Goal: Transaction & Acquisition: Book appointment/travel/reservation

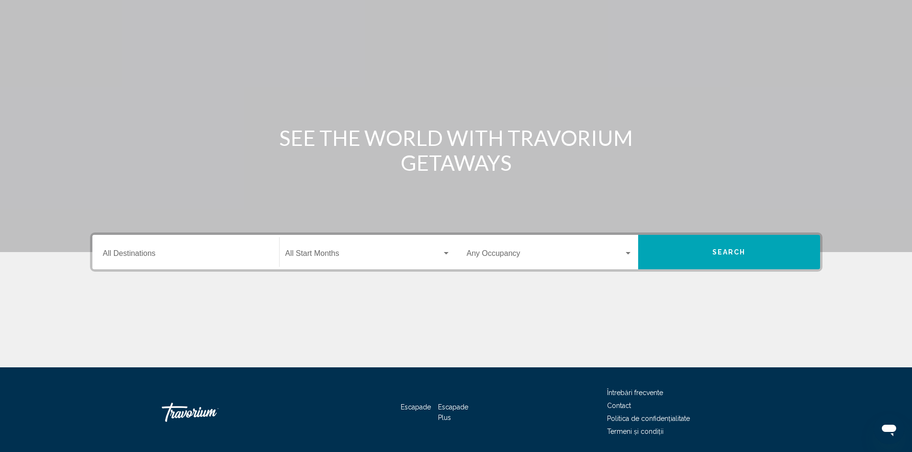
scroll to position [68, 0]
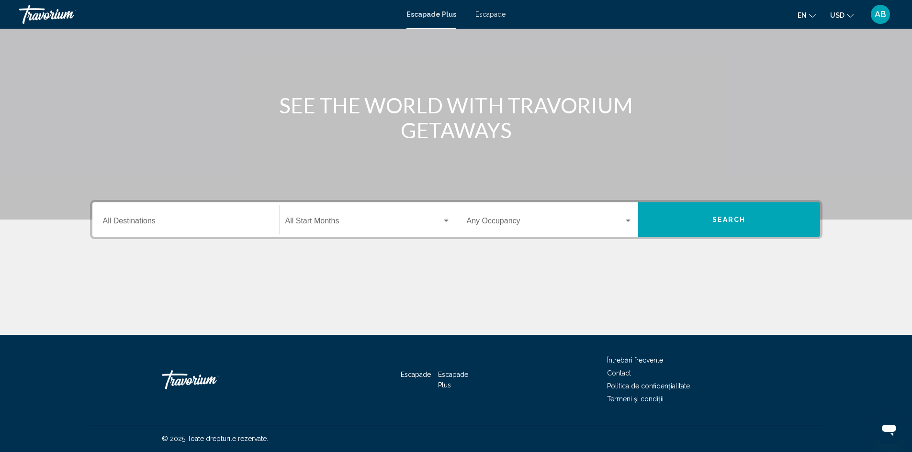
click at [203, 229] on div "Destination All Destinations" at bounding box center [186, 220] width 166 height 30
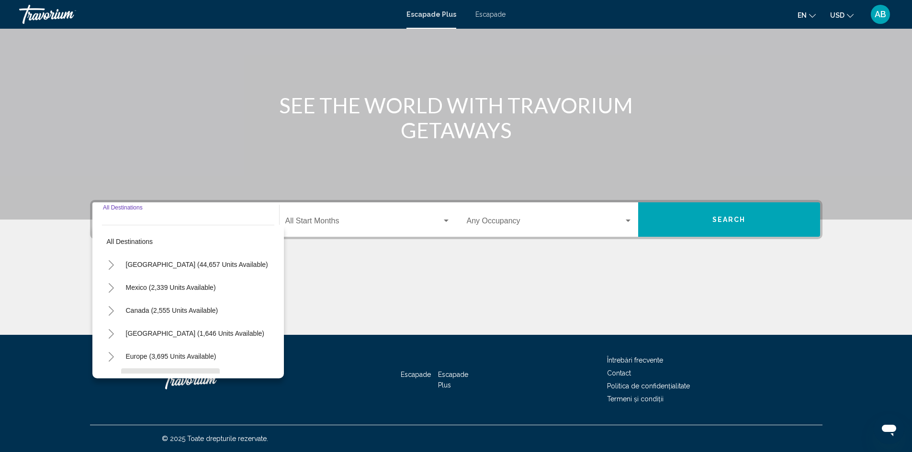
scroll to position [48, 0]
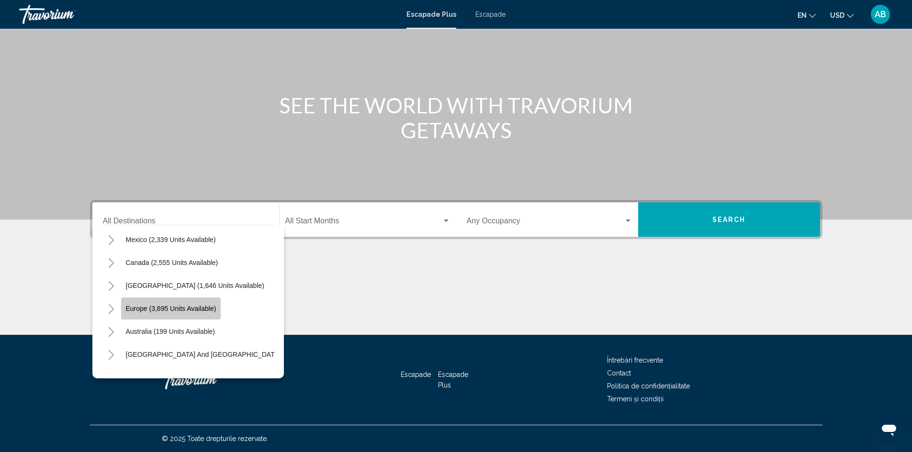
click at [176, 315] on button "Europe (3,695 units available)" at bounding box center [171, 309] width 100 height 22
type input "**********"
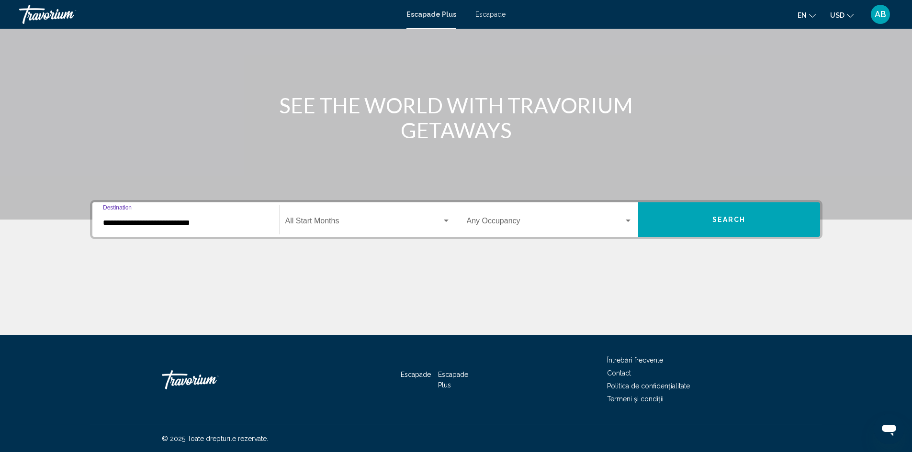
click at [448, 219] on div "Widget de căutare" at bounding box center [446, 221] width 9 height 8
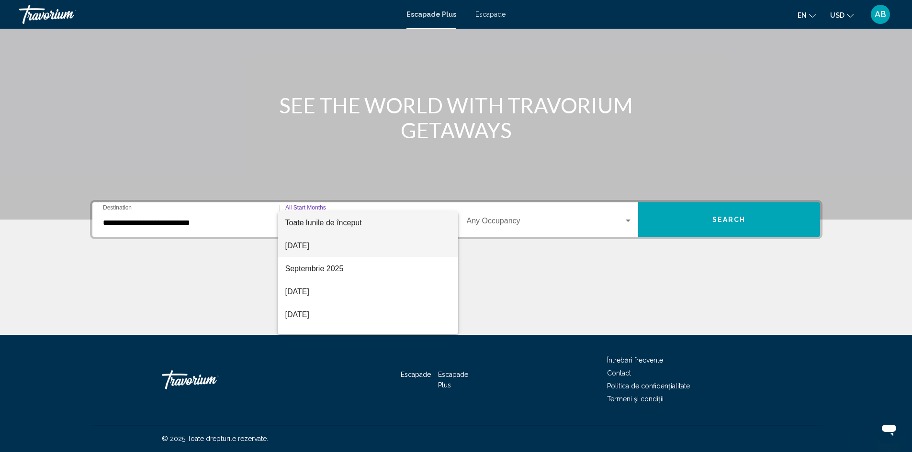
click at [332, 249] on span "[DATE]" at bounding box center [367, 246] width 165 height 23
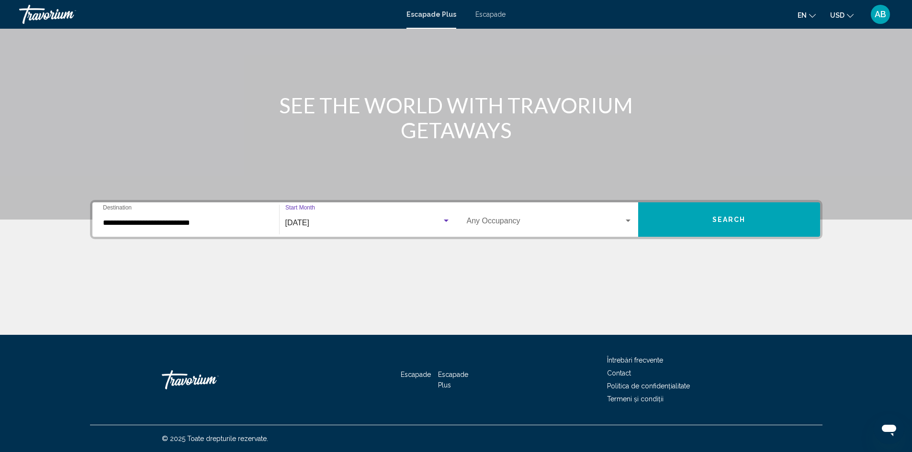
click at [409, 224] on div "[DATE]" at bounding box center [363, 223] width 157 height 9
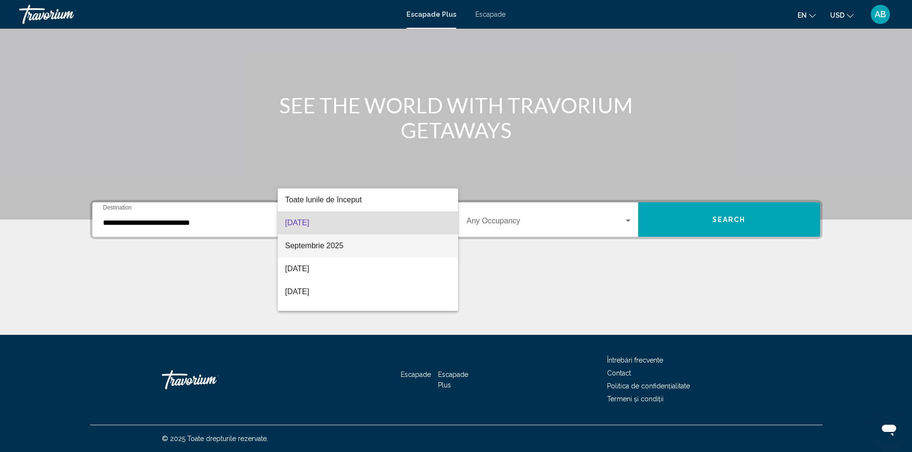
click at [381, 241] on span "Septembrie 2025" at bounding box center [367, 246] width 165 height 23
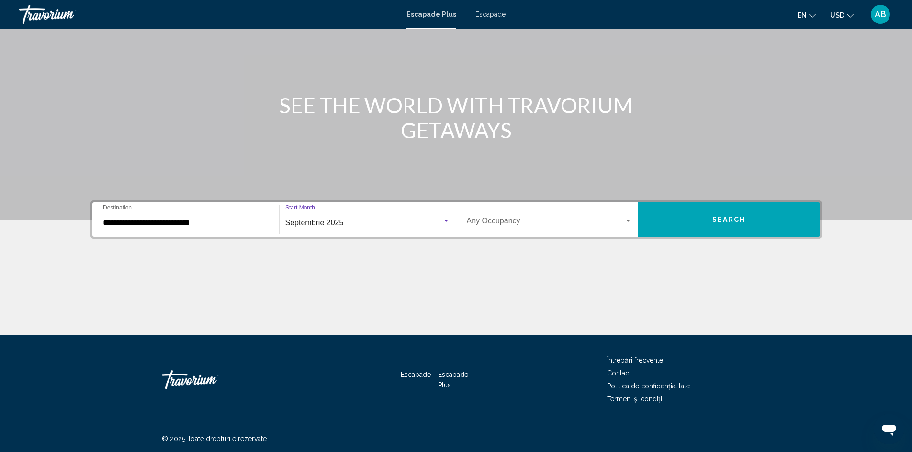
click at [802, 222] on button "Search" at bounding box center [729, 220] width 182 height 34
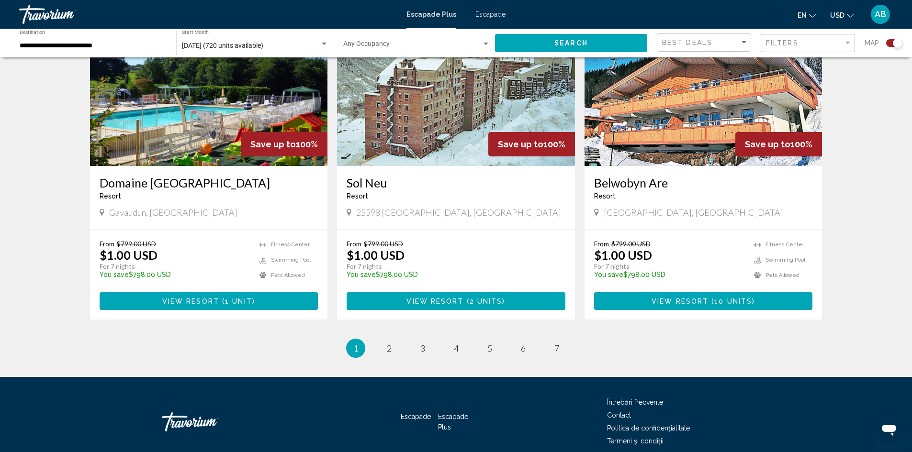
scroll to position [1405, 0]
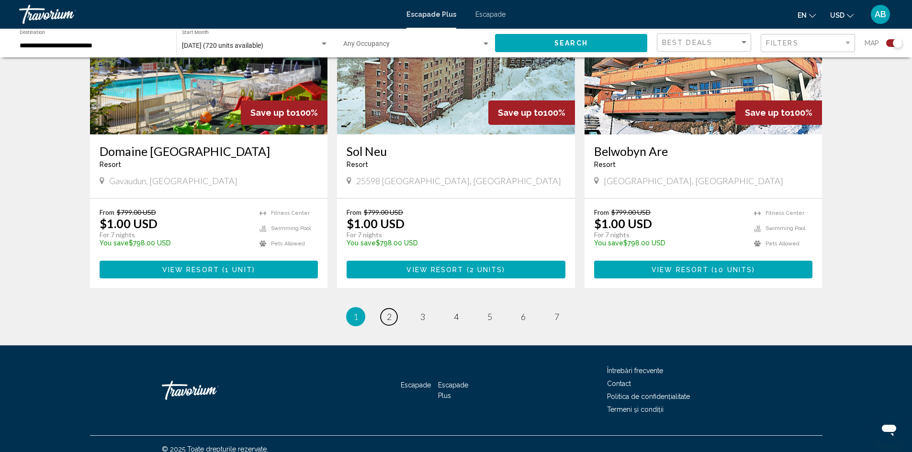
click at [383, 309] on link "page 2" at bounding box center [389, 317] width 17 height 17
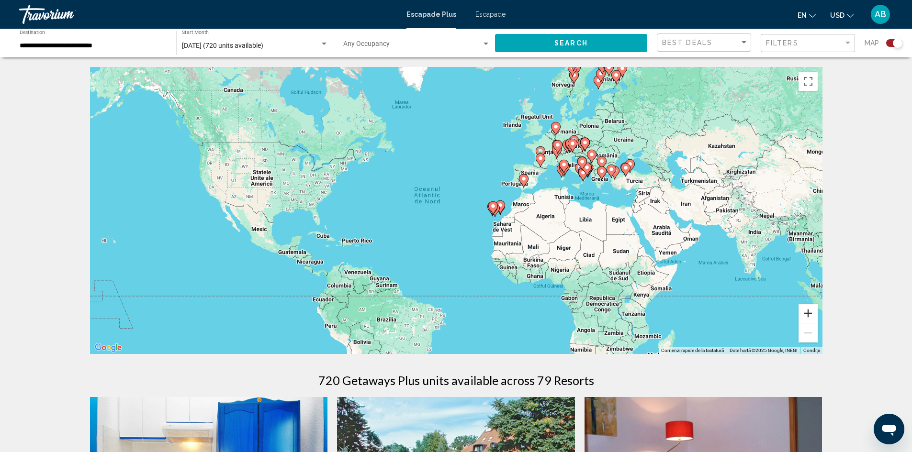
click at [811, 315] on button "Mărește" at bounding box center [808, 313] width 19 height 19
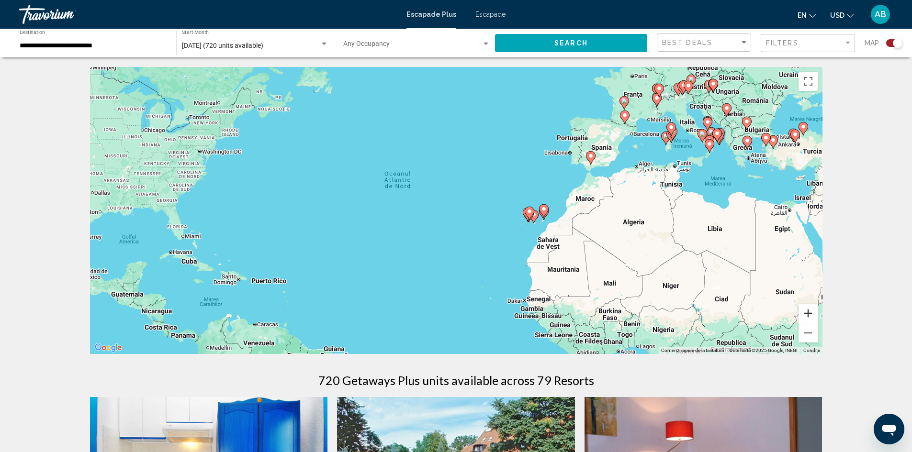
click at [811, 315] on button "Mărește" at bounding box center [808, 313] width 19 height 19
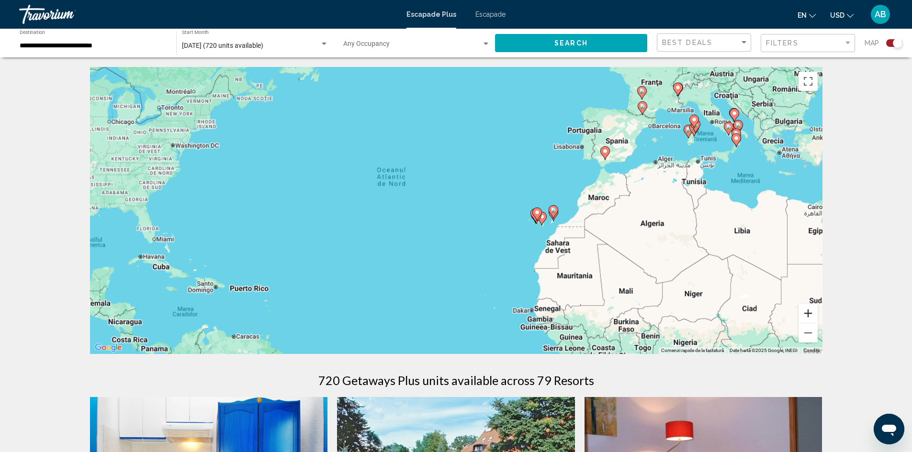
click at [811, 315] on button "Mărește" at bounding box center [808, 313] width 19 height 19
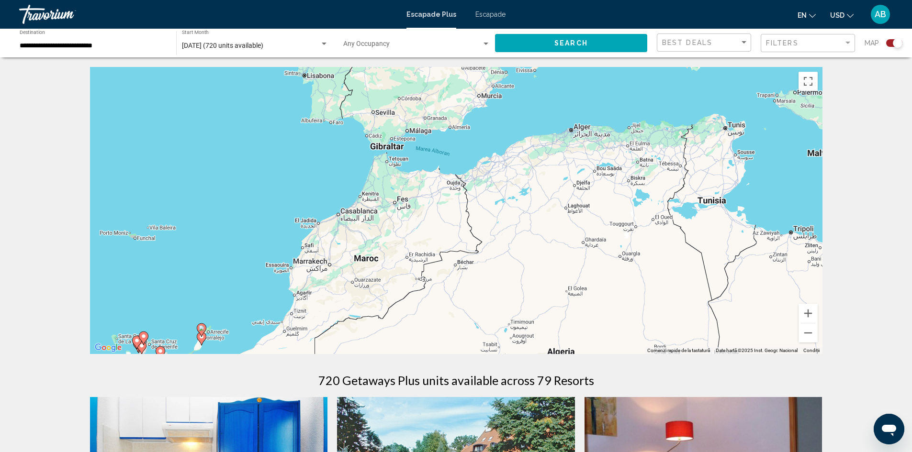
drag, startPoint x: 690, startPoint y: 141, endPoint x: 89, endPoint y: 235, distance: 609.0
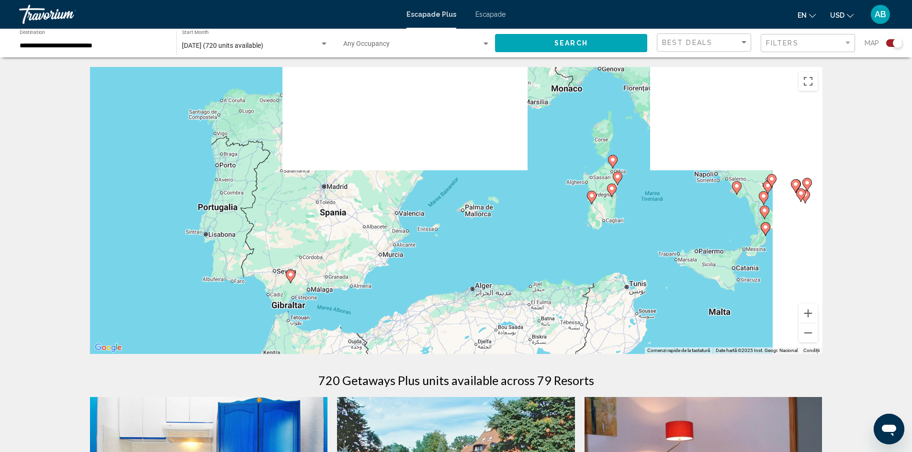
drag, startPoint x: 334, startPoint y: 247, endPoint x: 236, endPoint y: 340, distance: 134.4
click at [237, 345] on div "Ca să activezi tragerea cu ajutorul tastaturii, apasă Alt + Enter. După activar…" at bounding box center [456, 210] width 732 height 287
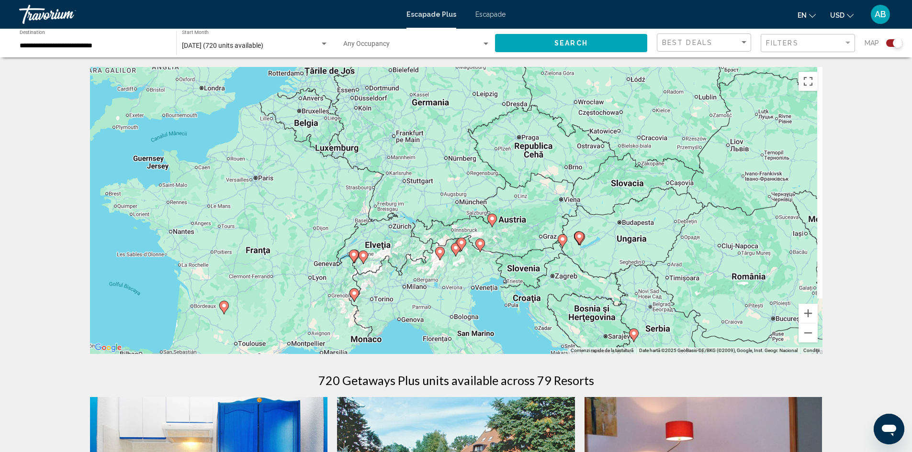
drag, startPoint x: 388, startPoint y: 235, endPoint x: 339, endPoint y: 375, distance: 147.9
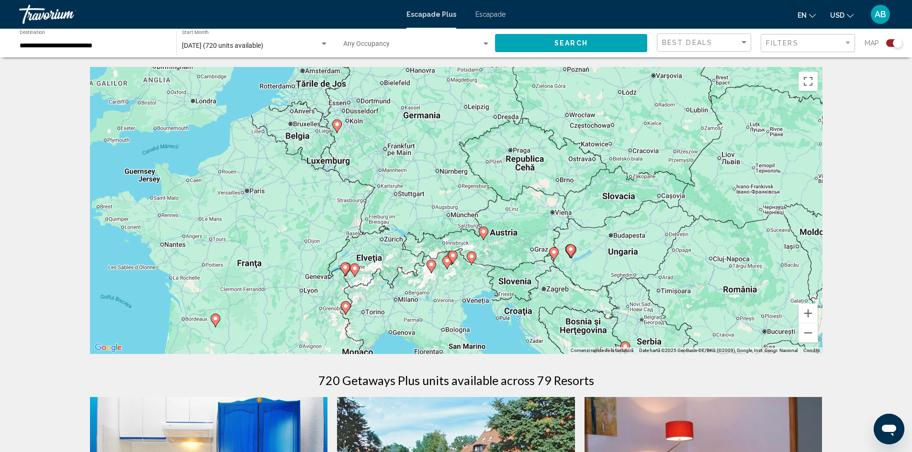
click at [340, 128] on icon "Conținut principal" at bounding box center [337, 126] width 10 height 13
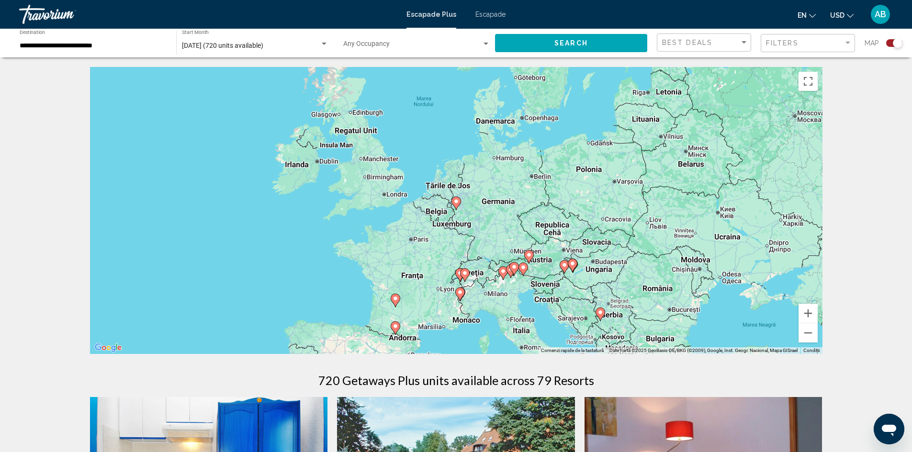
click at [459, 199] on icon "Conținut principal" at bounding box center [455, 203] width 9 height 12
type input "**********"
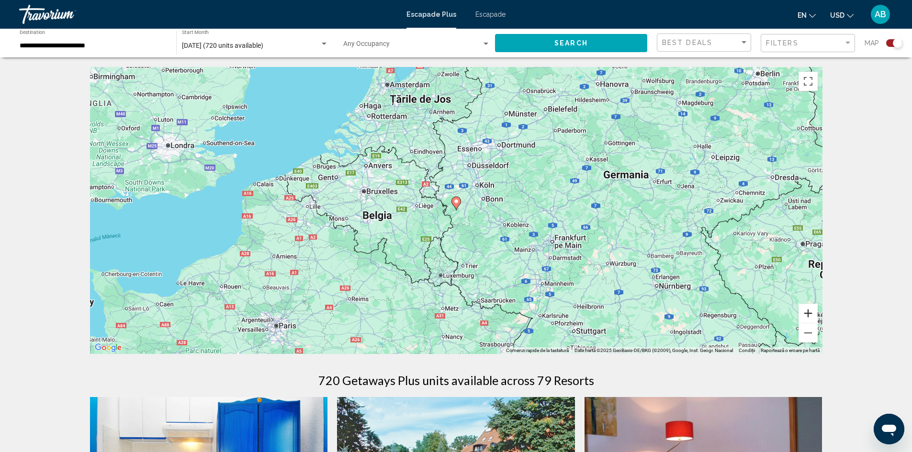
click at [810, 312] on button "Mărește" at bounding box center [808, 313] width 19 height 19
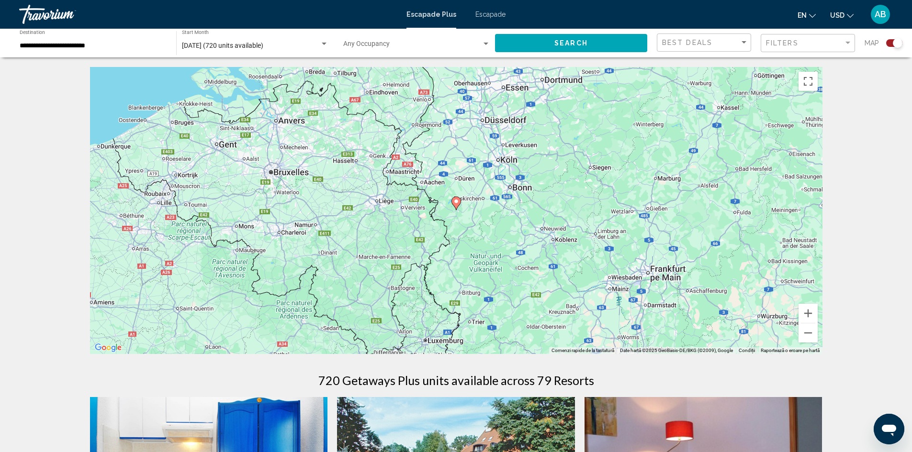
click at [455, 204] on image "Conținut principal" at bounding box center [456, 202] width 6 height 6
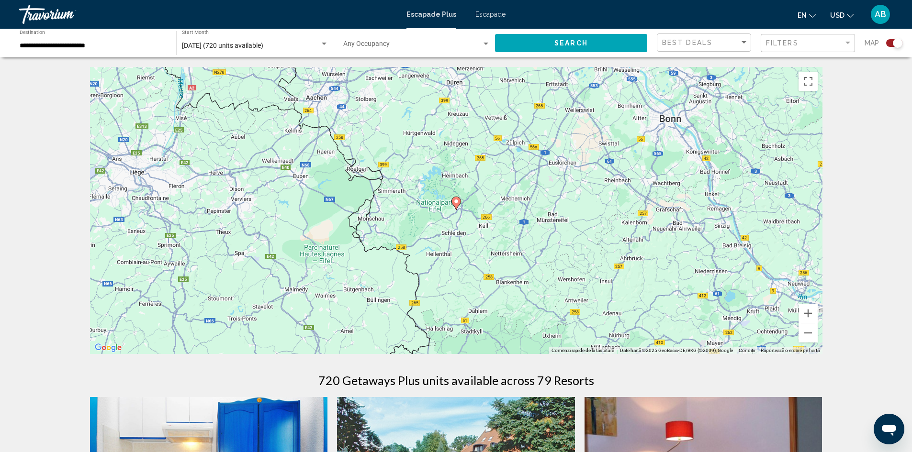
click at [457, 203] on image "Conținut principal" at bounding box center [456, 202] width 6 height 6
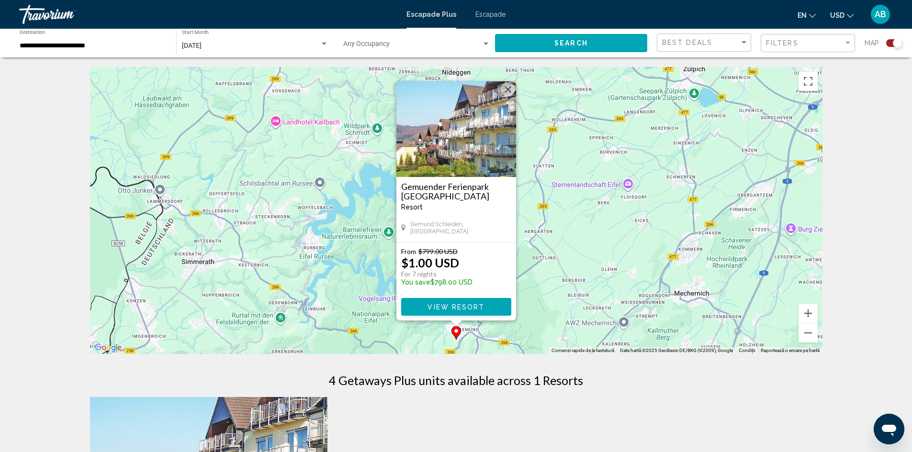
click at [492, 305] on button "View Resort" at bounding box center [456, 307] width 110 height 18
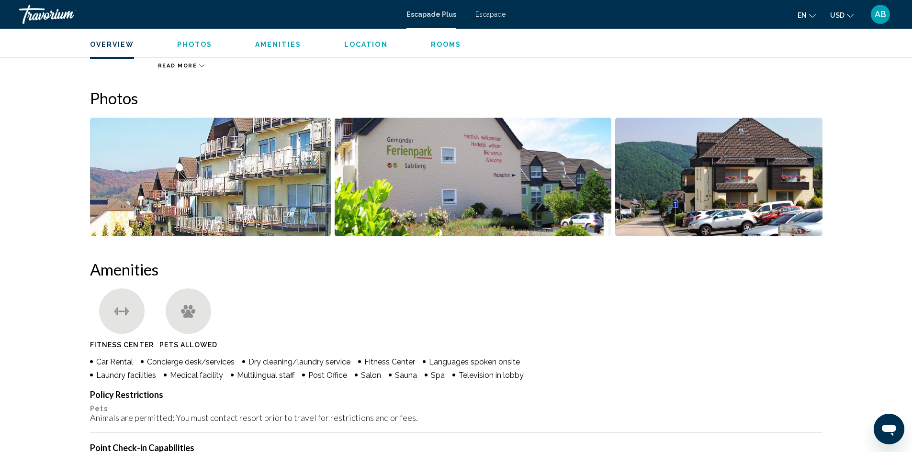
scroll to position [347, 0]
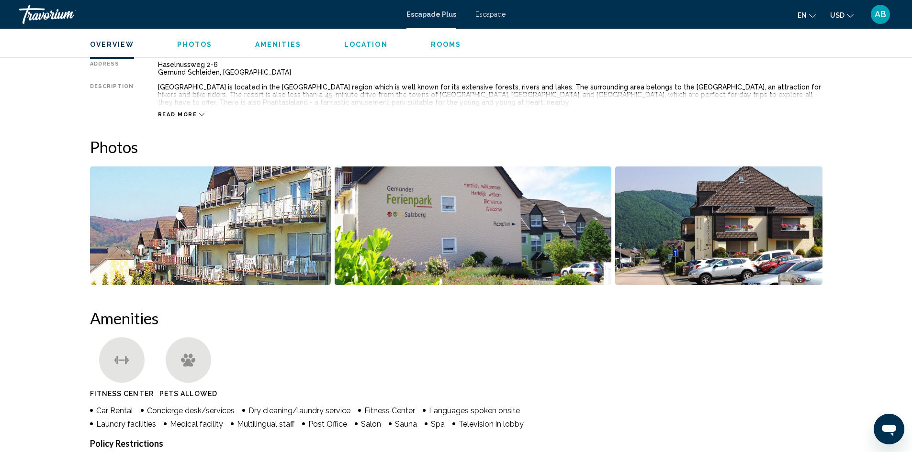
click at [696, 227] on img "Open full-screen image slider" at bounding box center [718, 226] width 207 height 119
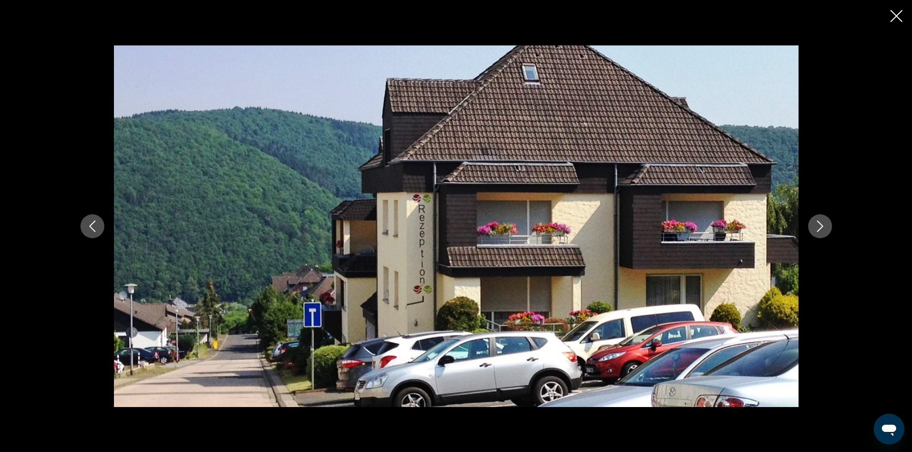
click at [830, 229] on button "Next image" at bounding box center [820, 226] width 24 height 24
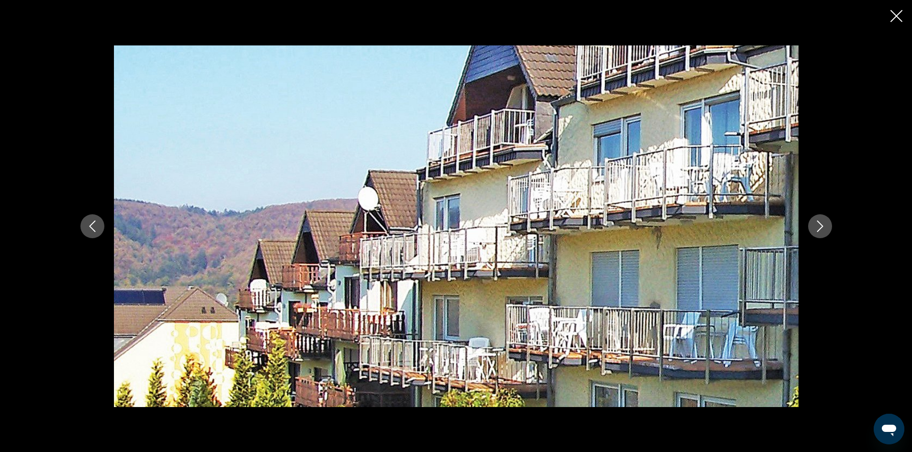
click at [830, 229] on button "Next image" at bounding box center [820, 226] width 24 height 24
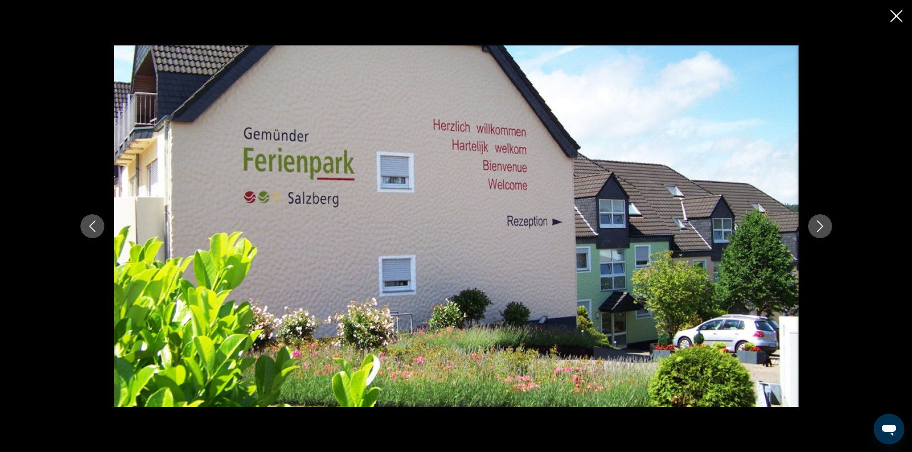
click at [830, 229] on button "Next image" at bounding box center [820, 226] width 24 height 24
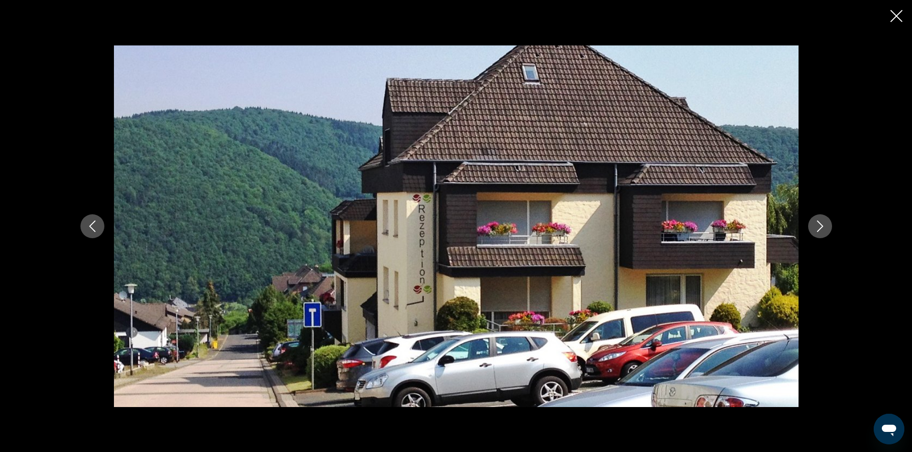
drag, startPoint x: 828, startPoint y: 233, endPoint x: 866, endPoint y: 259, distance: 45.5
click at [832, 235] on div "Conținut principal" at bounding box center [456, 226] width 771 height 362
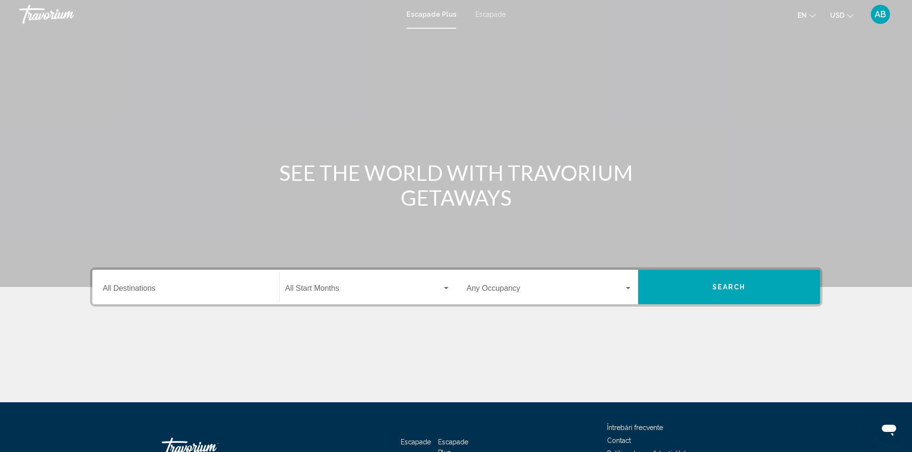
click at [484, 14] on font "Escapade" at bounding box center [490, 15] width 30 height 8
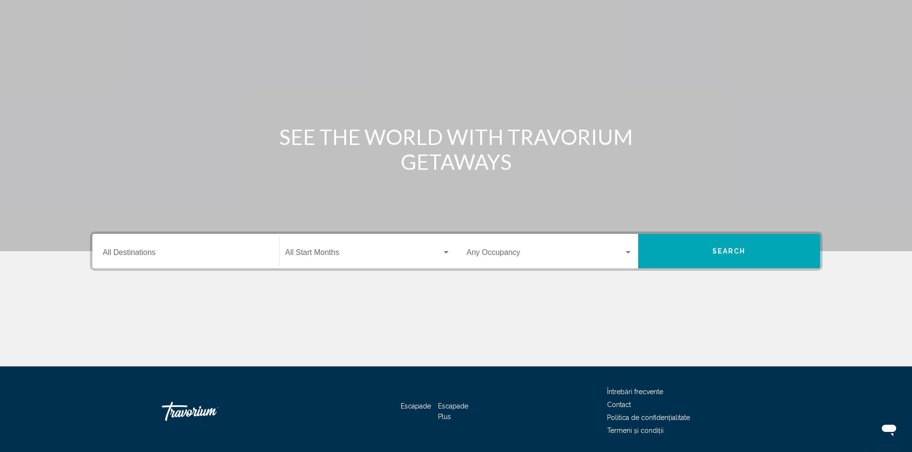
scroll to position [68, 0]
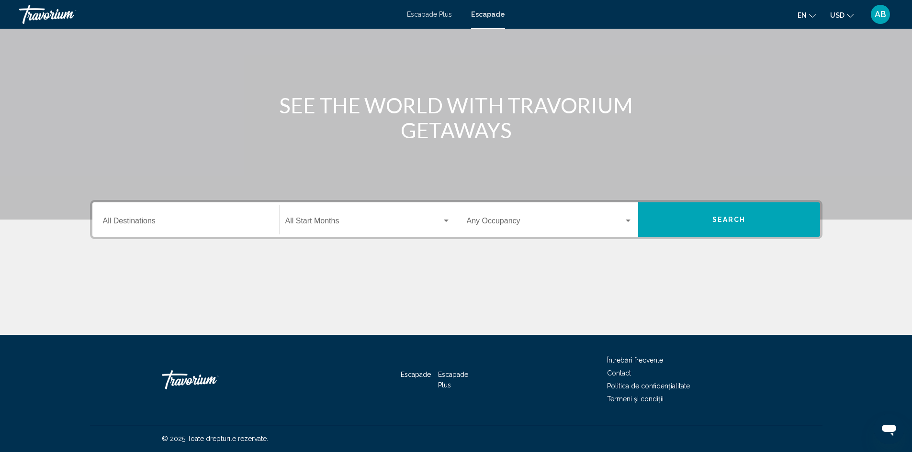
click at [166, 222] on input "Destination All Destinations" at bounding box center [186, 223] width 166 height 9
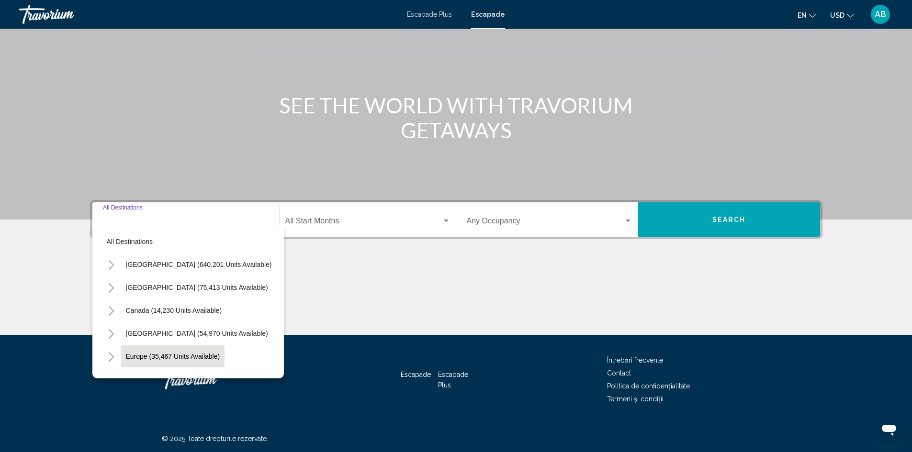
click at [180, 358] on span "Europe (35,467 units available)" at bounding box center [173, 357] width 94 height 8
type input "**********"
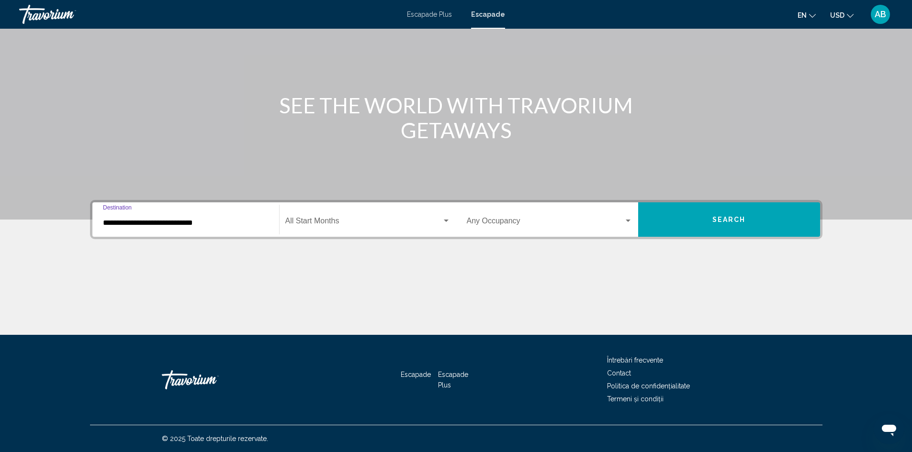
click at [378, 212] on div "Start Month All Start Months" at bounding box center [367, 220] width 165 height 30
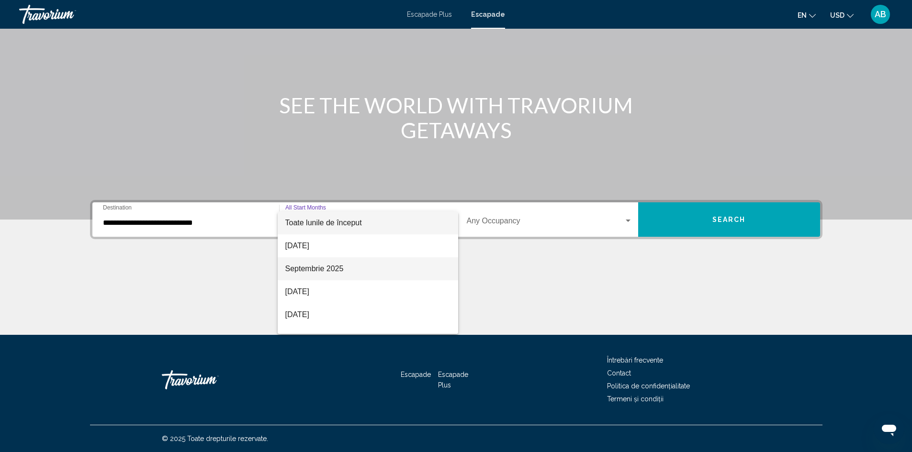
click at [358, 275] on span "Septembrie 2025" at bounding box center [367, 269] width 165 height 23
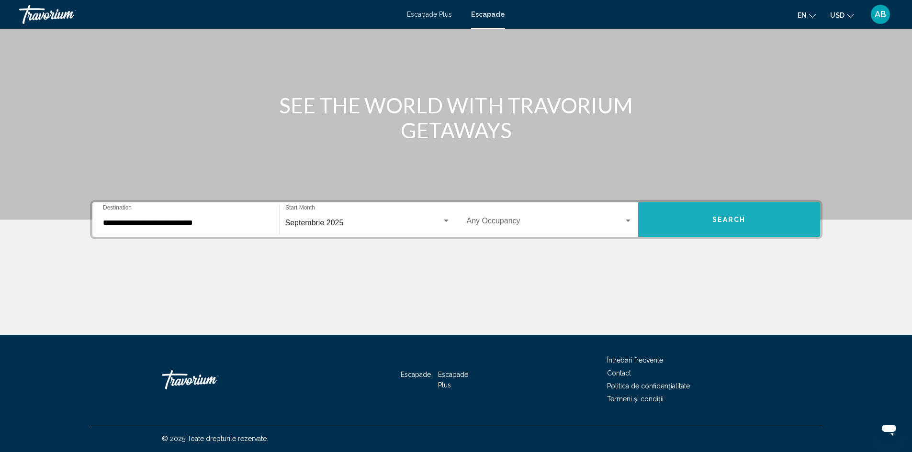
click at [762, 232] on button "Search" at bounding box center [729, 220] width 182 height 34
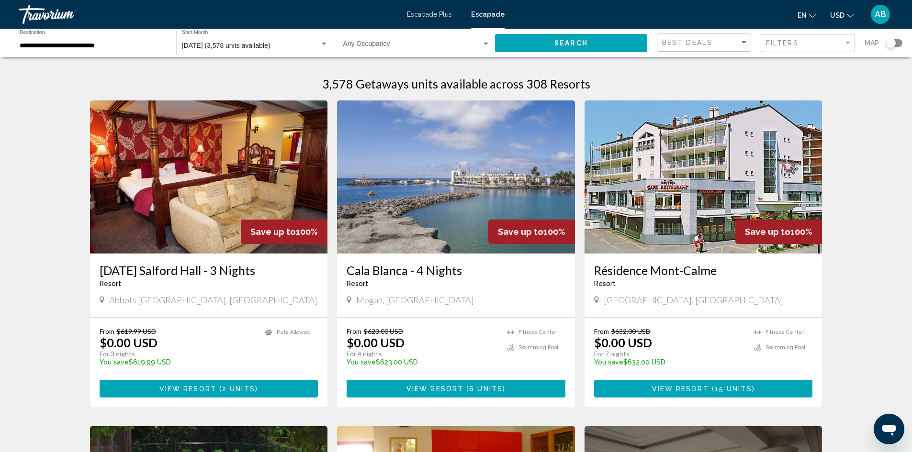
click at [899, 41] on div "Search widget" at bounding box center [894, 43] width 16 height 8
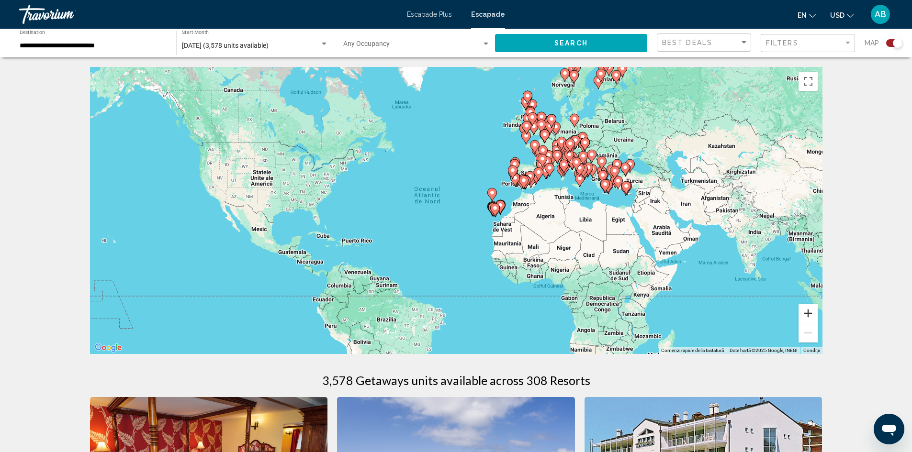
click at [810, 319] on button "Mărește" at bounding box center [808, 313] width 19 height 19
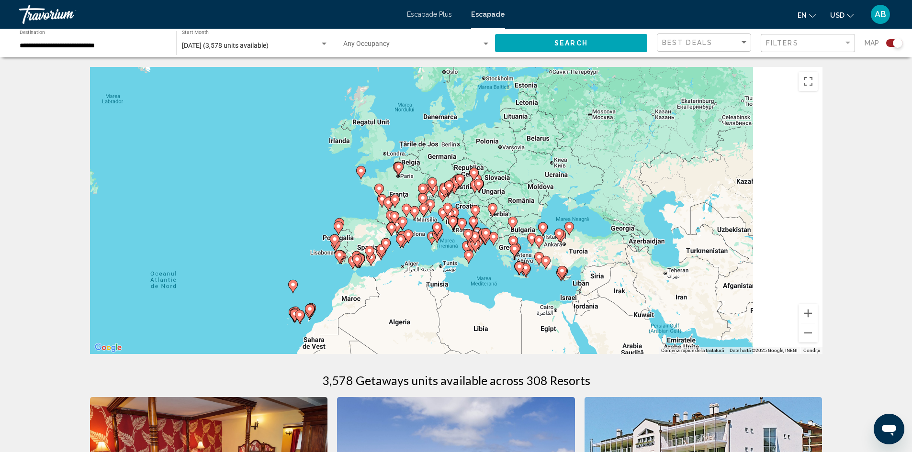
drag, startPoint x: 665, startPoint y: 214, endPoint x: 500, endPoint y: 268, distance: 173.7
click at [500, 268] on div "Ca să activezi tragerea cu ajutorul tastaturii, apasă Alt + Enter. După activar…" at bounding box center [456, 210] width 732 height 287
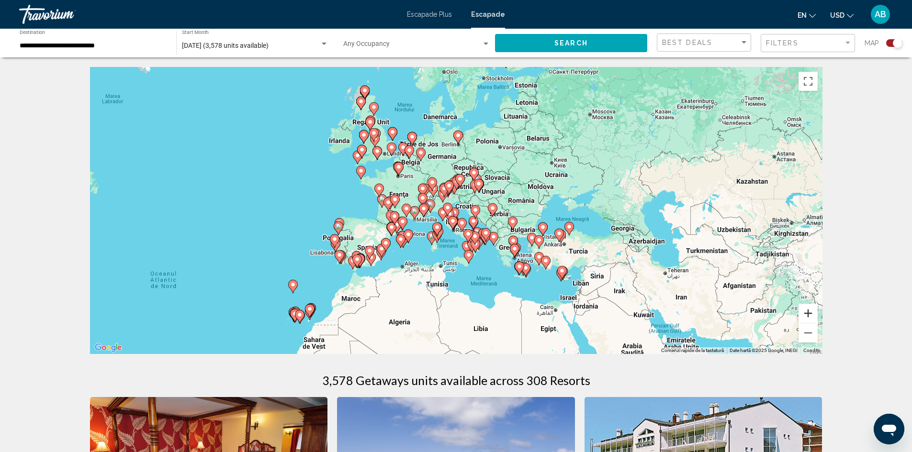
click at [809, 306] on button "Mărește" at bounding box center [808, 313] width 19 height 19
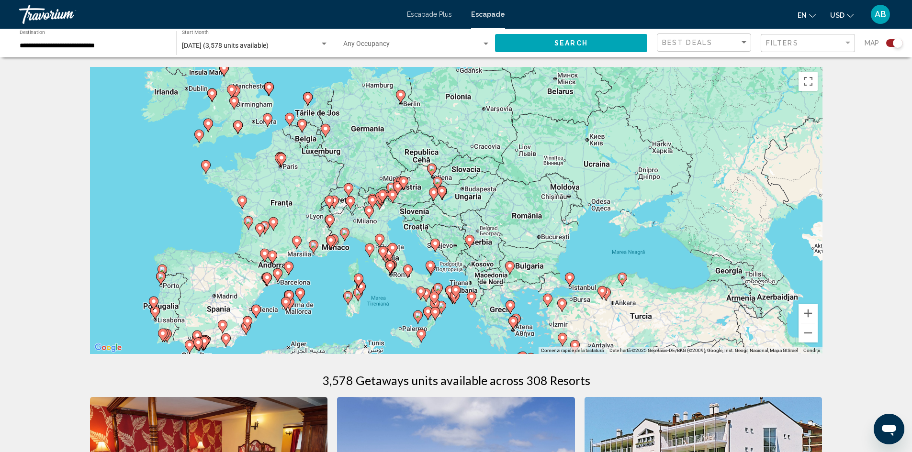
drag, startPoint x: 583, startPoint y: 240, endPoint x: 457, endPoint y: 272, distance: 130.3
click at [459, 281] on div "Ca să activezi tragerea cu ajutorul tastaturii, apasă Alt + Enter. După activar…" at bounding box center [456, 210] width 732 height 287
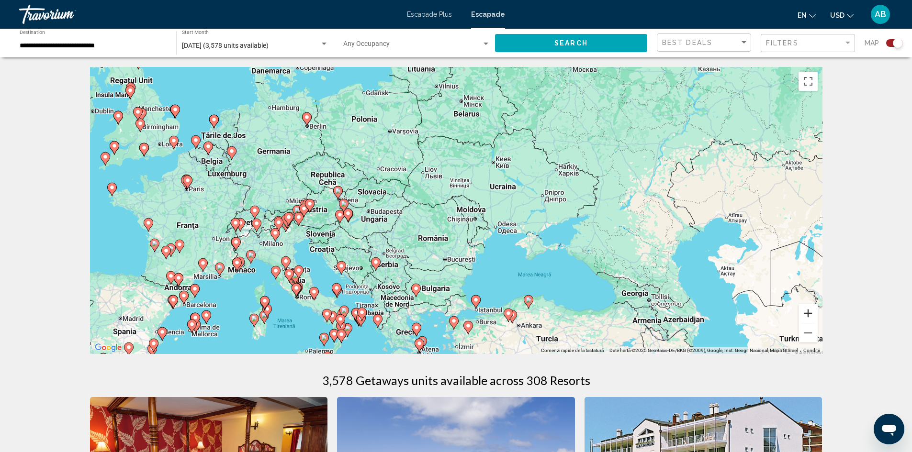
click at [806, 314] on button "Mărește" at bounding box center [808, 313] width 19 height 19
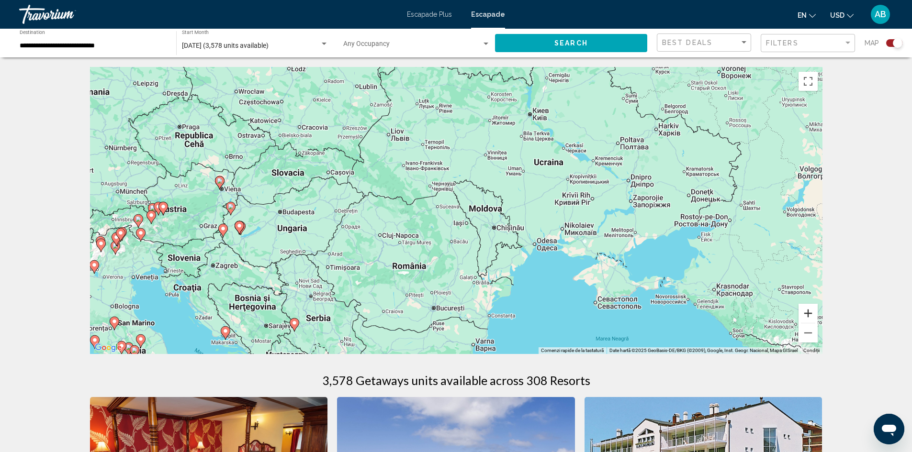
click at [806, 314] on button "Mărește" at bounding box center [808, 313] width 19 height 19
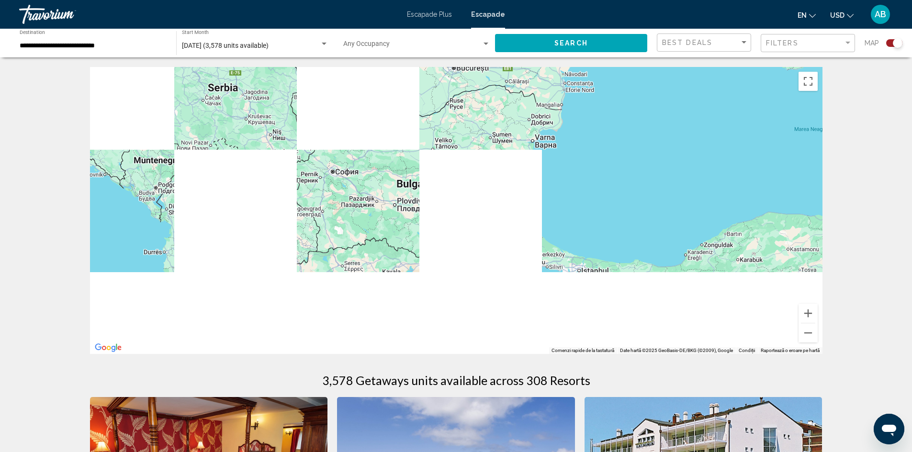
drag, startPoint x: 594, startPoint y: 298, endPoint x: 636, endPoint y: -42, distance: 342.4
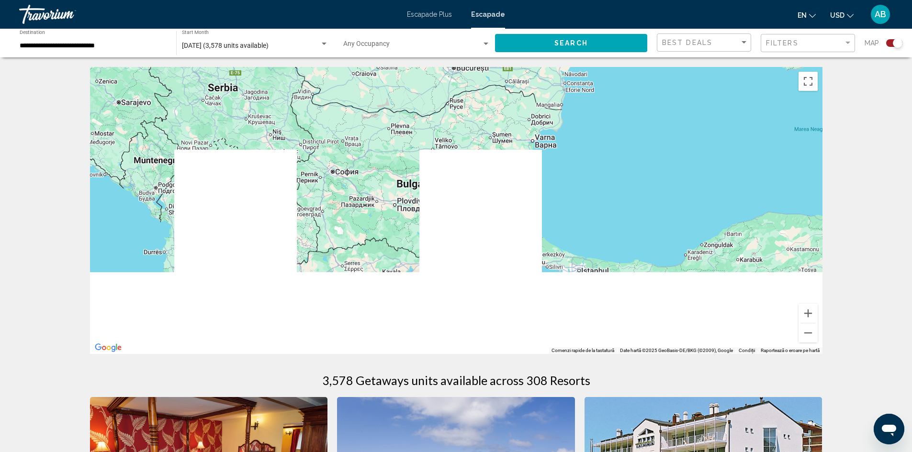
click at [636, 0] on html "**********" at bounding box center [456, 226] width 912 height 452
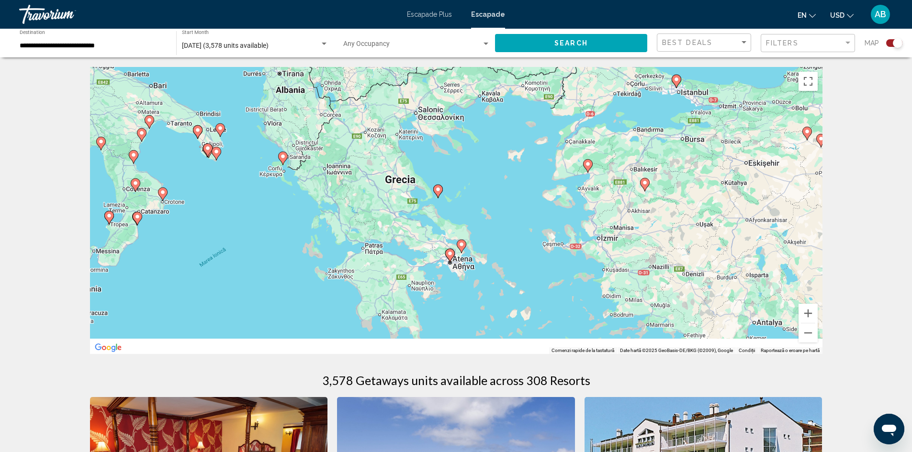
drag, startPoint x: 303, startPoint y: 224, endPoint x: 400, endPoint y: 102, distance: 155.4
click at [400, 103] on div "Ca să activezi tragerea cu ajutorul tastaturii, apasă Alt + Enter. După activar…" at bounding box center [456, 210] width 732 height 287
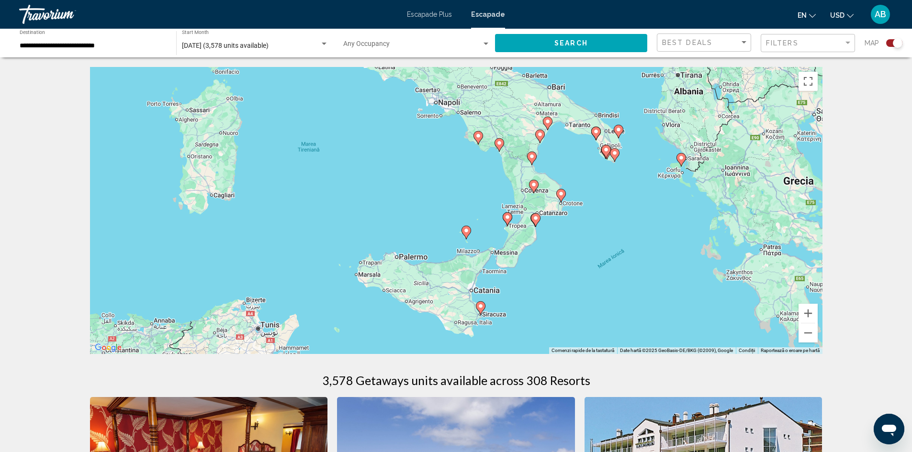
drag, startPoint x: 400, startPoint y: 102, endPoint x: 799, endPoint y: 103, distance: 399.3
click at [799, 103] on div "Ca să activezi tragerea cu ajutorul tastaturii, apasă Alt + Enter. După activar…" at bounding box center [456, 210] width 732 height 287
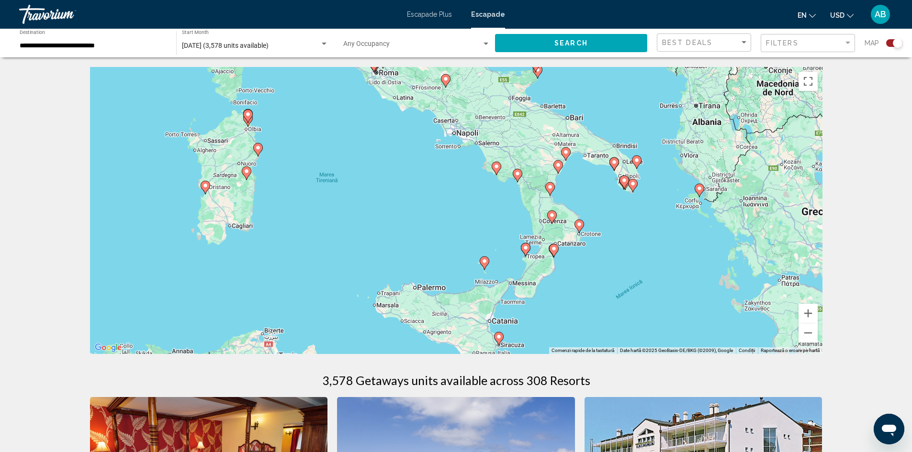
drag, startPoint x: 349, startPoint y: 131, endPoint x: 533, endPoint y: 328, distance: 270.3
click at [529, 326] on div "Ca să activezi tragerea cu ajutorul tastaturii, apasă Alt + Enter. După activar…" at bounding box center [456, 210] width 732 height 287
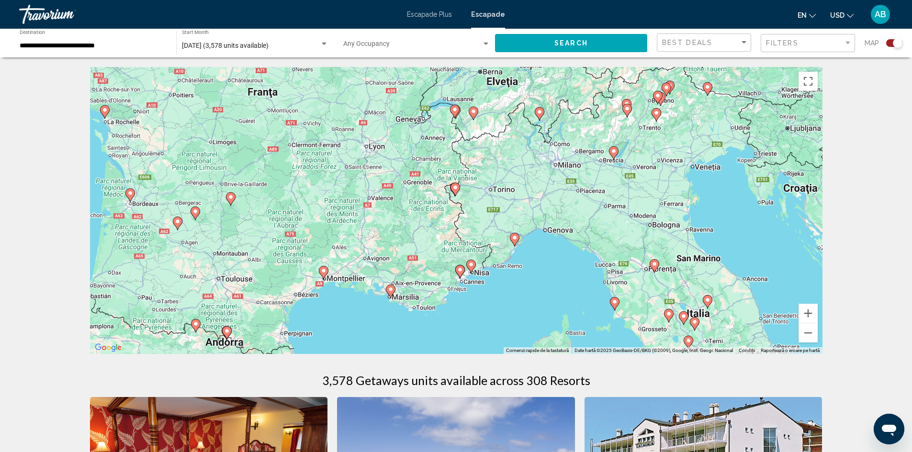
drag, startPoint x: 511, startPoint y: 317, endPoint x: 494, endPoint y: 264, distance: 56.2
click at [494, 265] on div "Ca să activezi tragerea cu ajutorul tastaturii, apasă Alt + Enter. După activar…" at bounding box center [456, 210] width 732 height 287
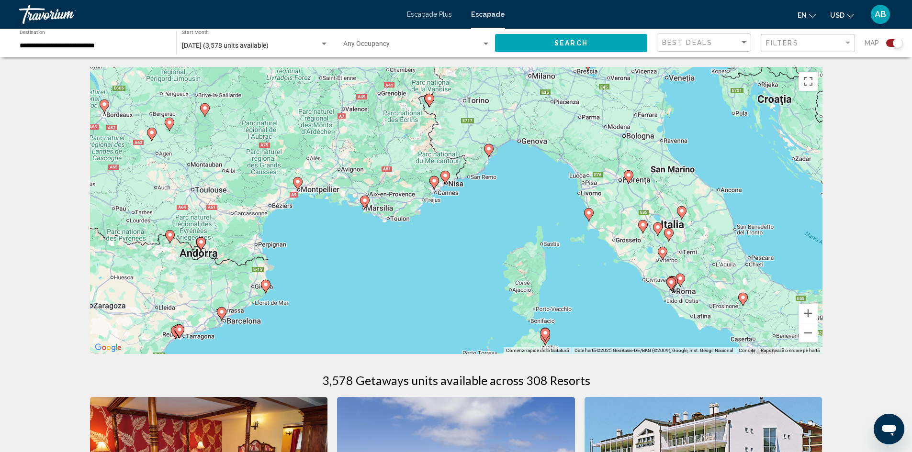
click at [447, 175] on image "Conținut principal" at bounding box center [445, 176] width 6 height 6
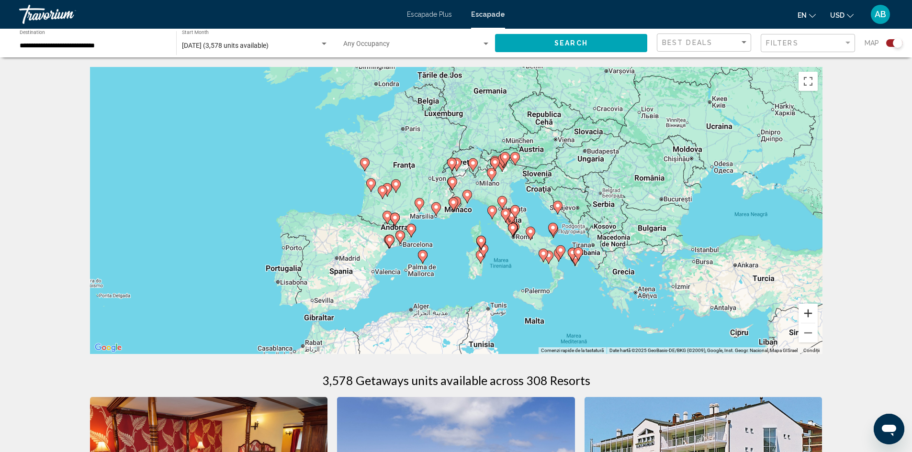
click at [805, 313] on button "Mărește" at bounding box center [808, 313] width 19 height 19
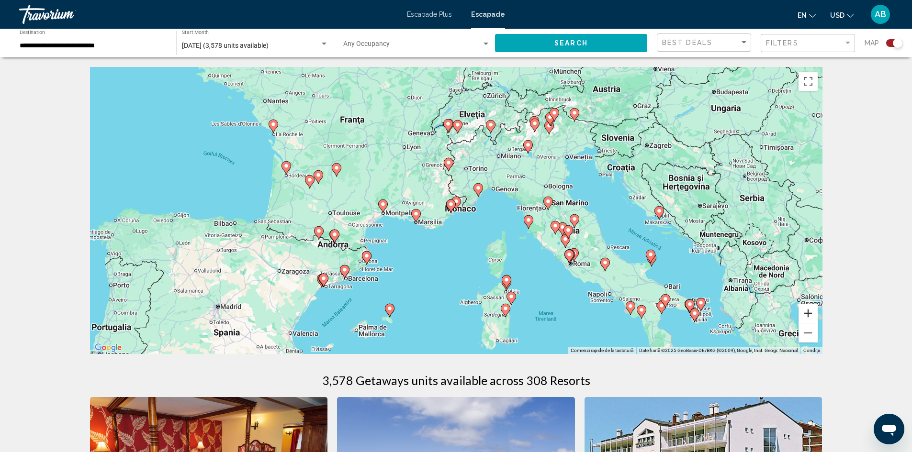
click at [803, 307] on button "Mărește" at bounding box center [808, 313] width 19 height 19
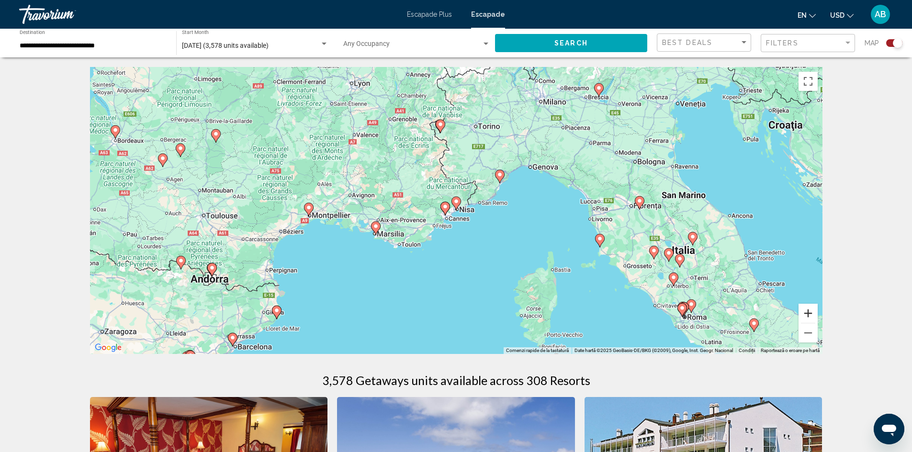
click at [808, 311] on button "Mărește" at bounding box center [808, 313] width 19 height 19
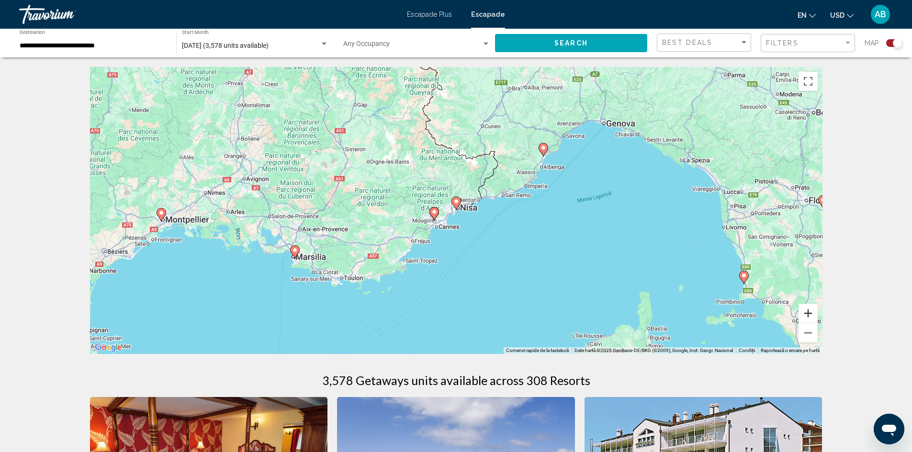
click at [808, 310] on button "Mărește" at bounding box center [808, 313] width 19 height 19
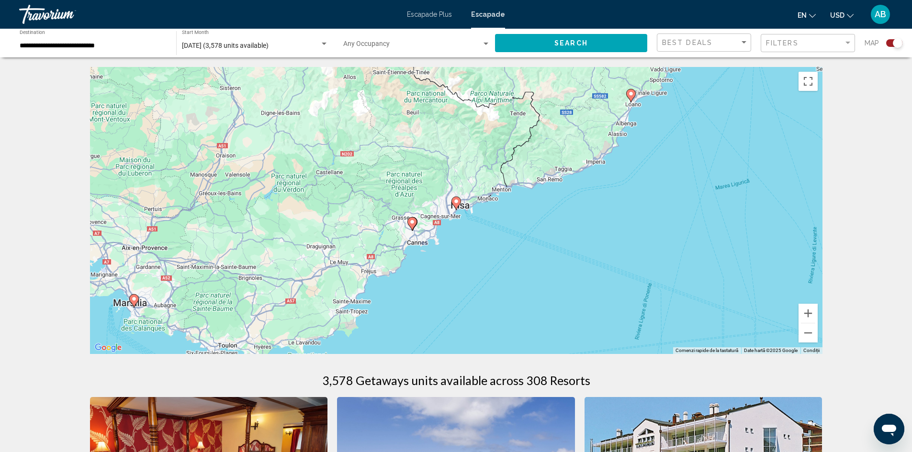
click at [413, 225] on image "Conținut principal" at bounding box center [412, 222] width 6 height 6
type input "**********"
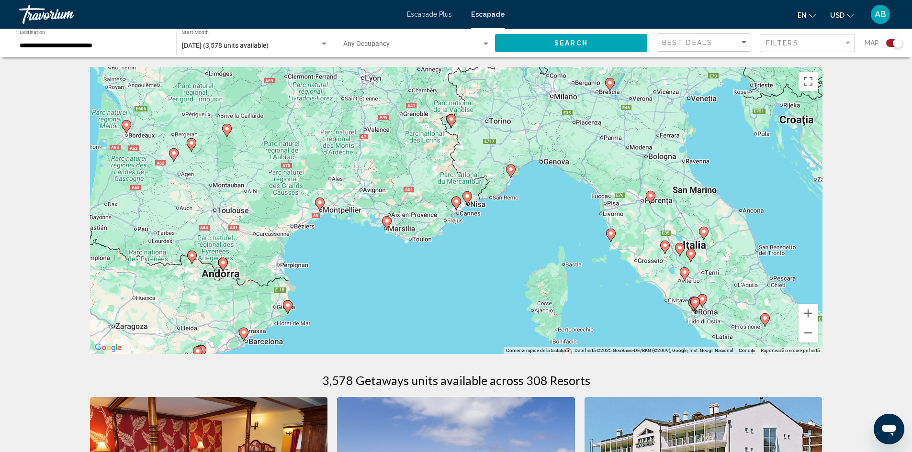
click at [459, 202] on image "Conținut principal" at bounding box center [456, 202] width 6 height 6
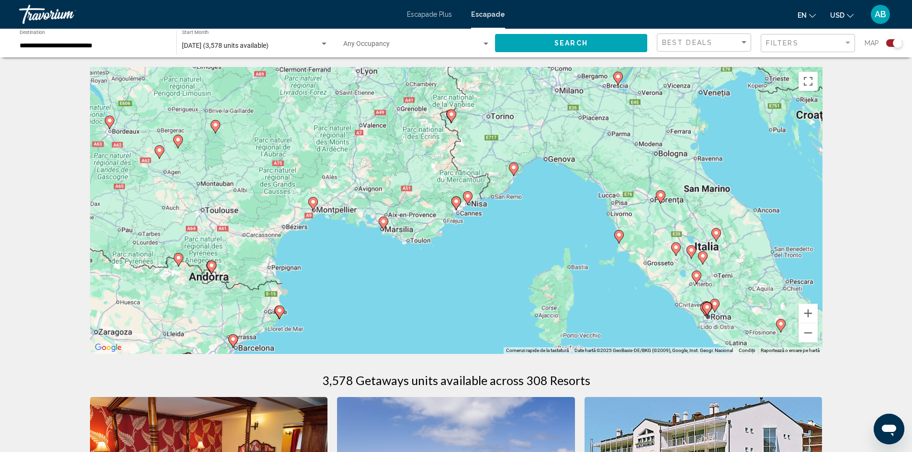
click at [459, 202] on image "Conținut principal" at bounding box center [456, 202] width 6 height 6
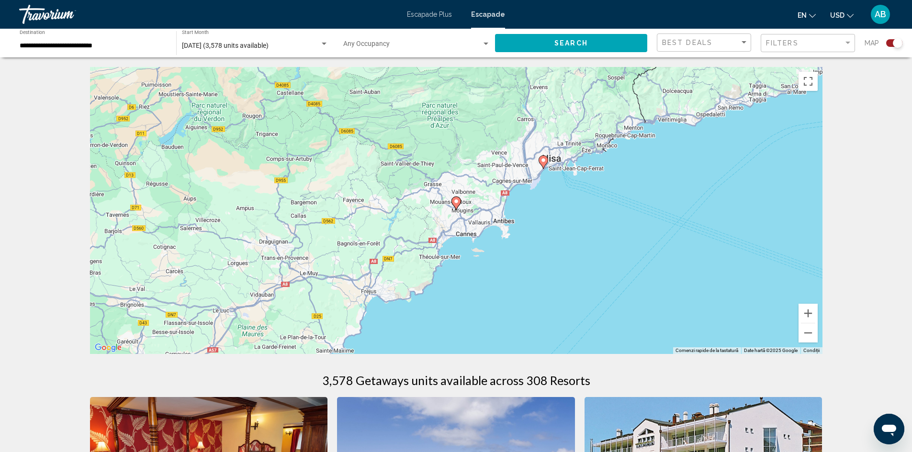
click at [459, 202] on image "Conținut principal" at bounding box center [456, 202] width 6 height 6
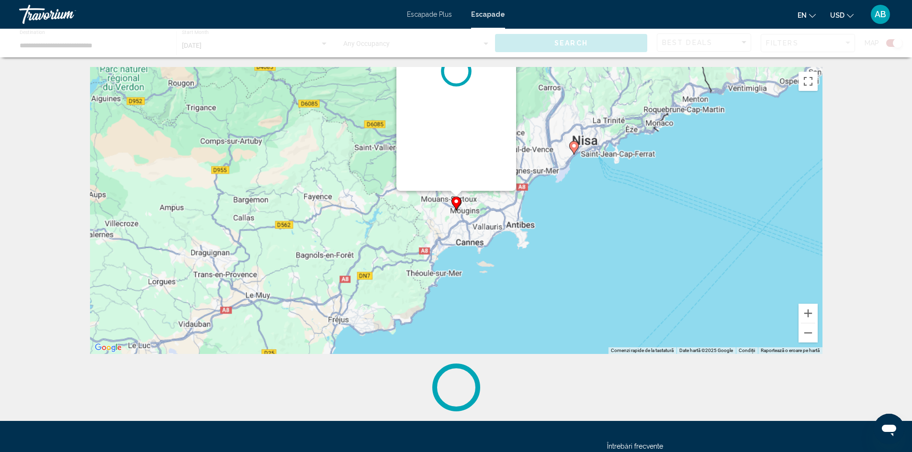
click at [459, 202] on image "Conținut principal" at bounding box center [456, 202] width 6 height 6
click at [459, 191] on div "Conținut principal" at bounding box center [456, 71] width 120 height 239
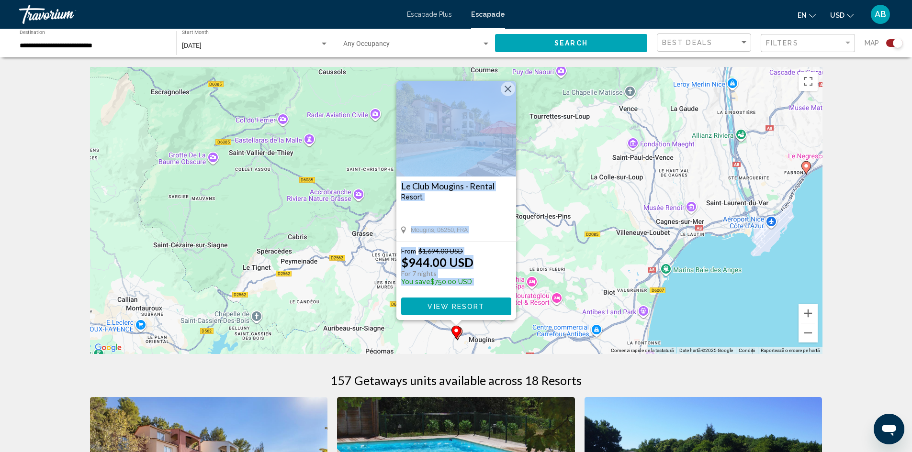
click at [807, 165] on image "Conținut principal" at bounding box center [806, 166] width 6 height 6
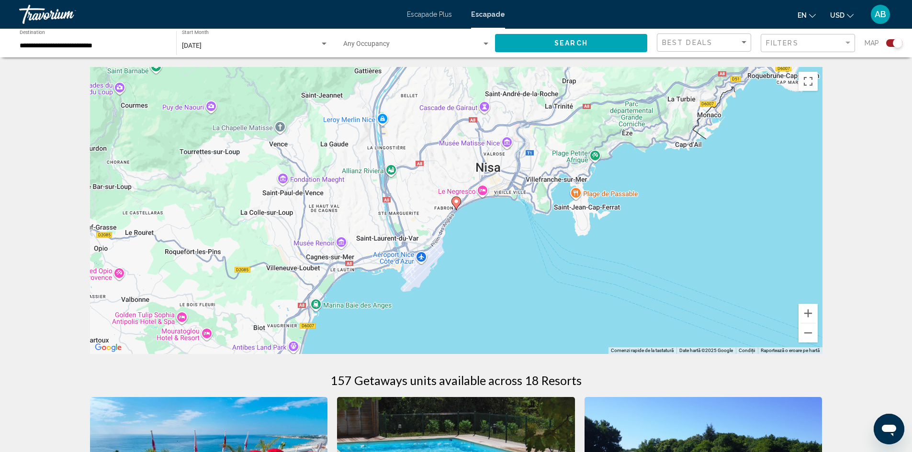
click at [456, 203] on image "Conținut principal" at bounding box center [456, 202] width 6 height 6
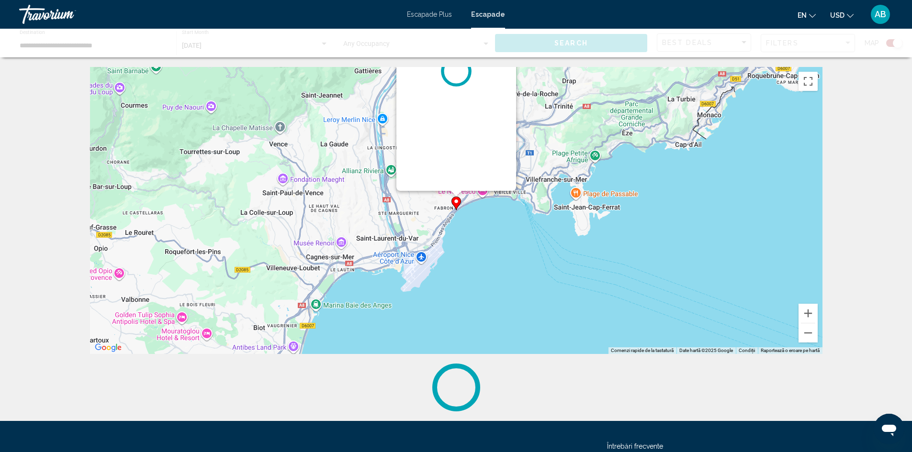
click at [456, 211] on div "Ca să activezi tragerea cu ajutorul tastaturii, apasă Alt + Enter. După activar…" at bounding box center [822, 211] width 732 height 0
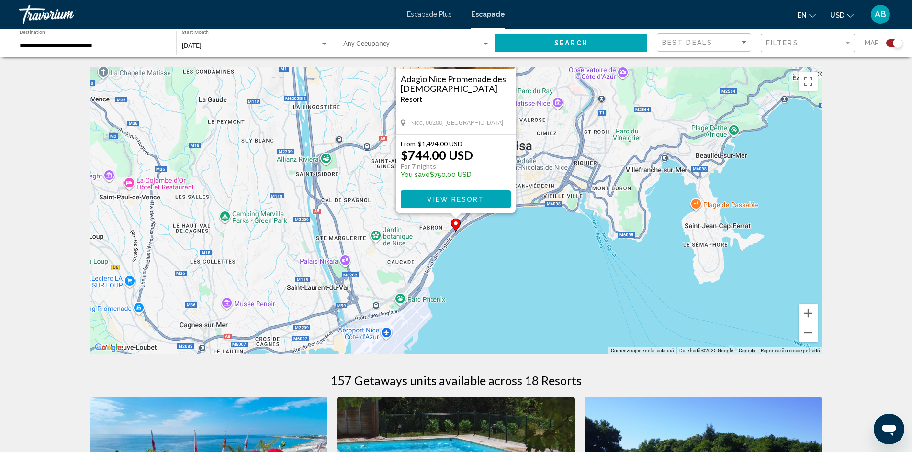
click at [510, 165] on div "From $1,494.00 USD $744.00 USD For 7 nights You save $750.00 USD" at bounding box center [456, 162] width 110 height 44
drag, startPoint x: 458, startPoint y: 115, endPoint x: 461, endPoint y: 147, distance: 31.7
click at [461, 147] on div "Adagio Nice Promenade des Anglais Resort - This is an adults only resort Nice, …" at bounding box center [456, 93] width 120 height 239
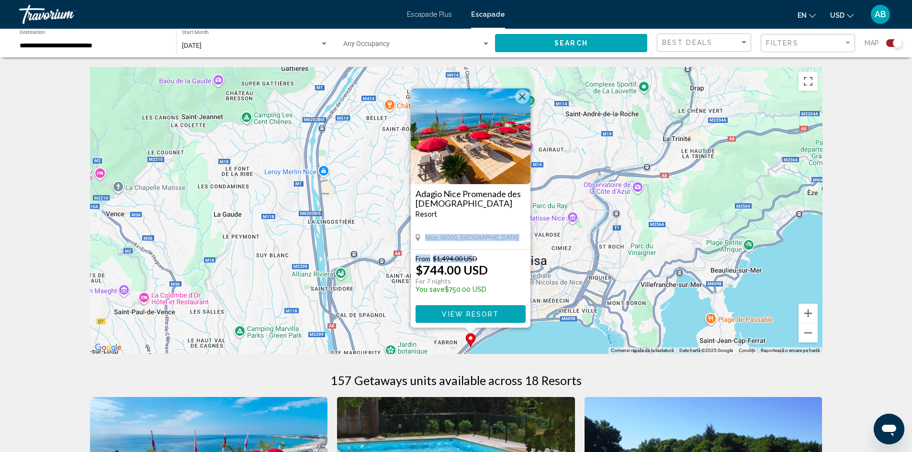
drag, startPoint x: 495, startPoint y: 257, endPoint x: 507, endPoint y: 367, distance: 110.8
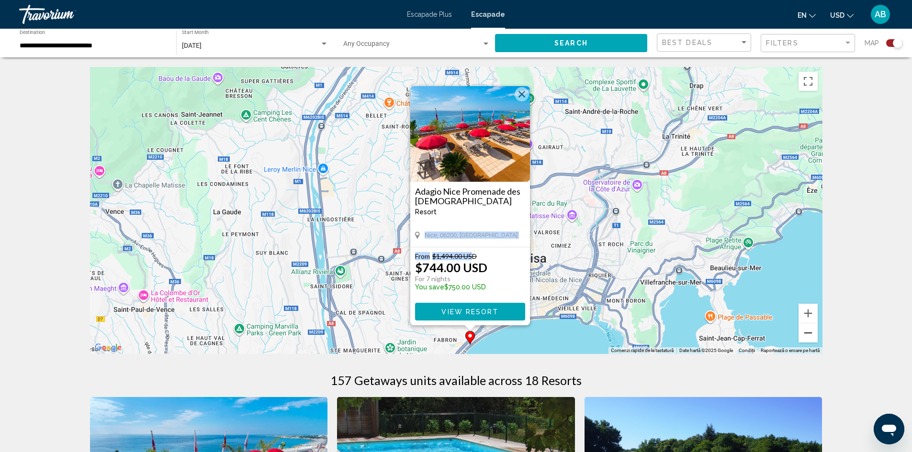
click at [807, 327] on button "Micșorează" at bounding box center [808, 333] width 19 height 19
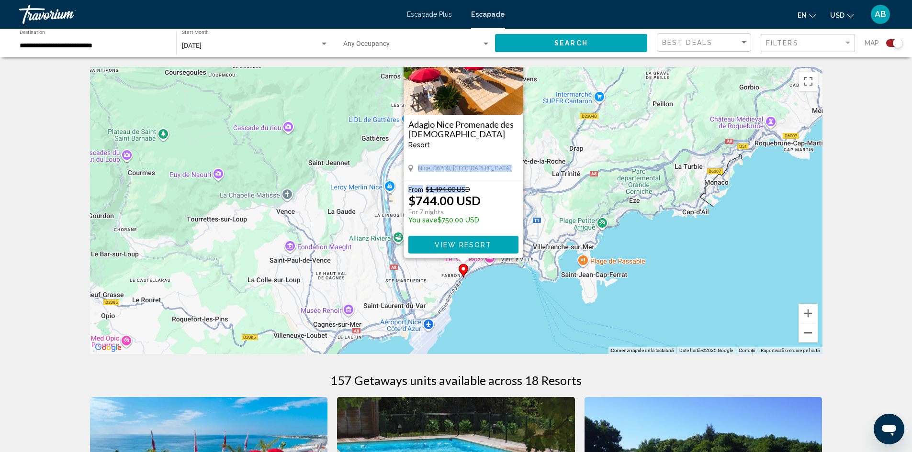
click at [809, 329] on button "Micșorează" at bounding box center [808, 333] width 19 height 19
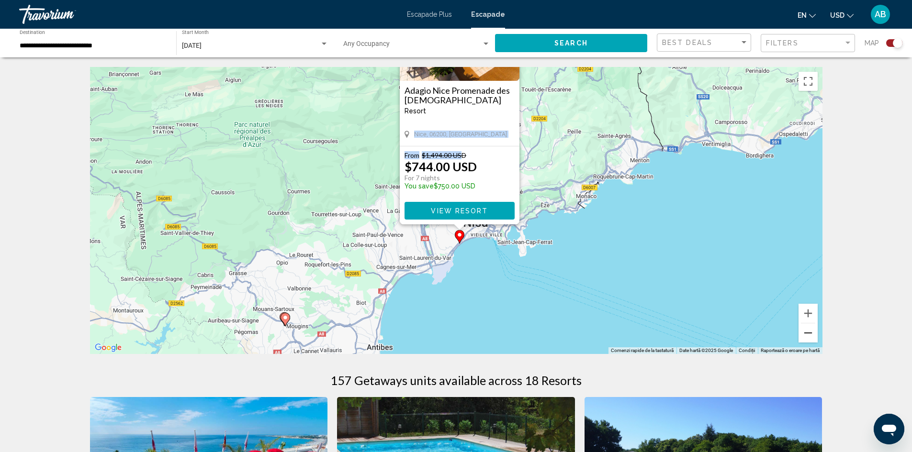
click at [809, 329] on button "Micșorează" at bounding box center [808, 333] width 19 height 19
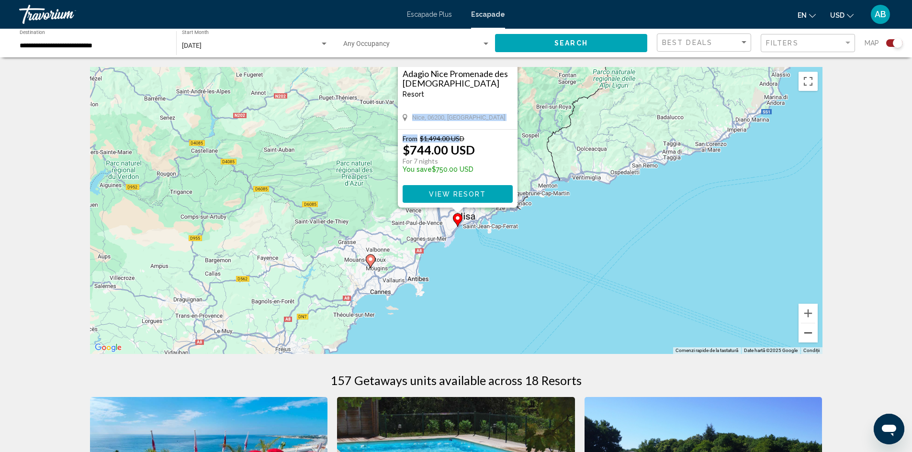
click at [809, 329] on button "Micșorează" at bounding box center [808, 333] width 19 height 19
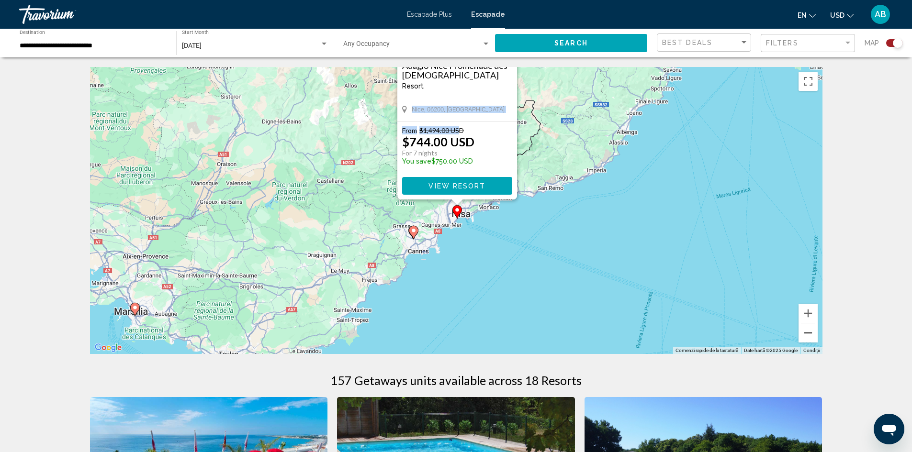
click at [809, 329] on button "Micșorează" at bounding box center [808, 333] width 19 height 19
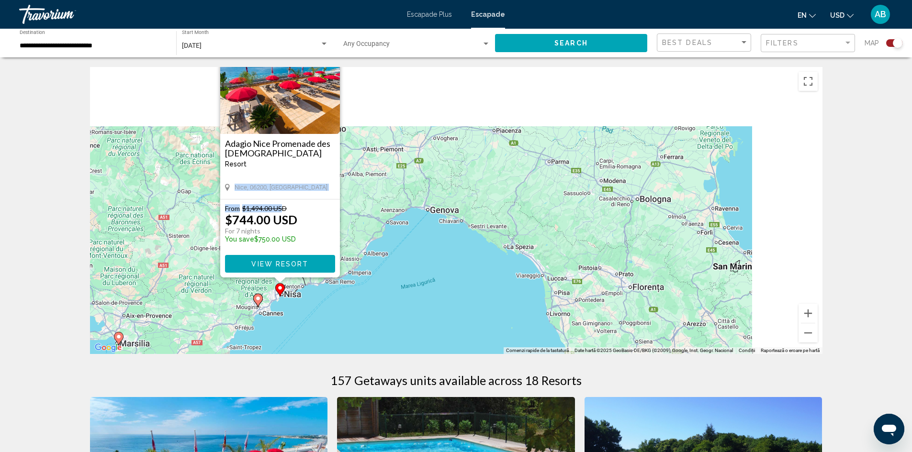
drag, startPoint x: 652, startPoint y: 197, endPoint x: 0, endPoint y: 378, distance: 676.1
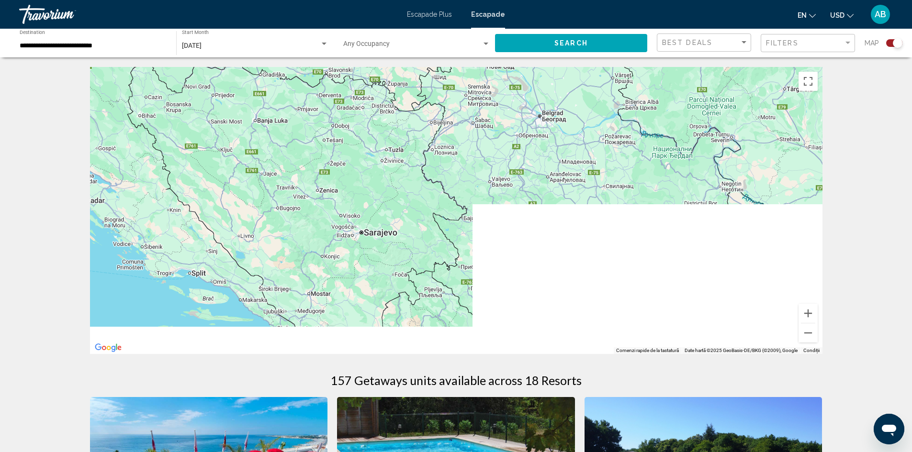
drag, startPoint x: 501, startPoint y: 306, endPoint x: 377, endPoint y: -42, distance: 369.2
click at [377, 0] on html "**********" at bounding box center [456, 226] width 912 height 452
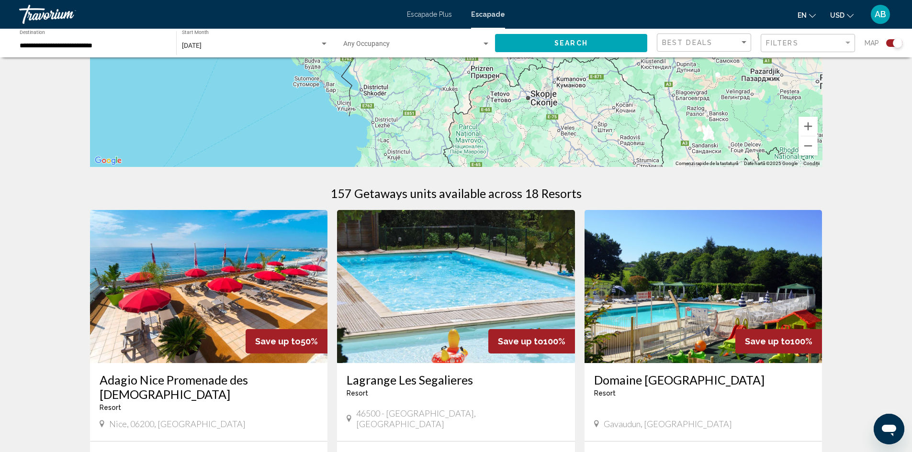
scroll to position [191, 0]
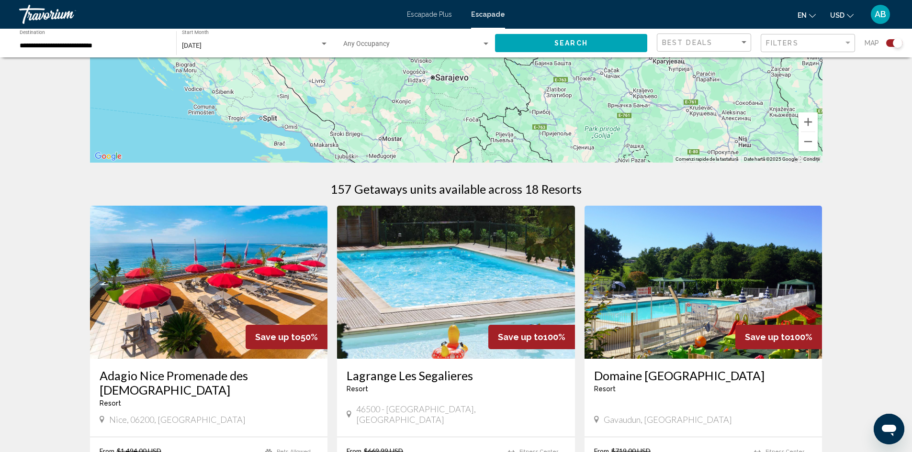
drag, startPoint x: 287, startPoint y: 201, endPoint x: 486, endPoint y: 421, distance: 296.6
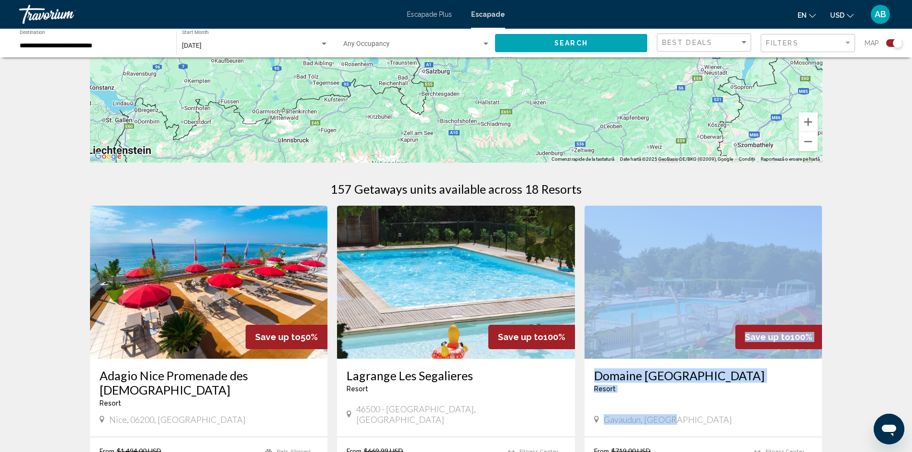
drag, startPoint x: 837, startPoint y: 232, endPoint x: 862, endPoint y: 378, distance: 148.2
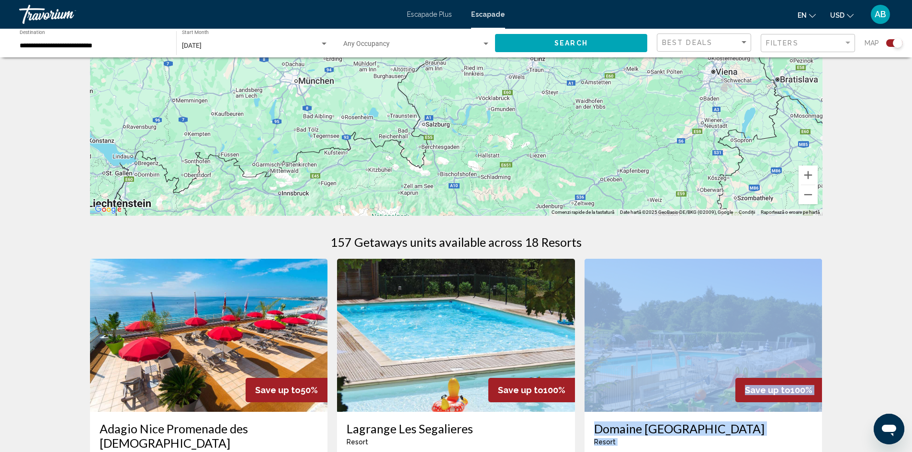
scroll to position [0, 0]
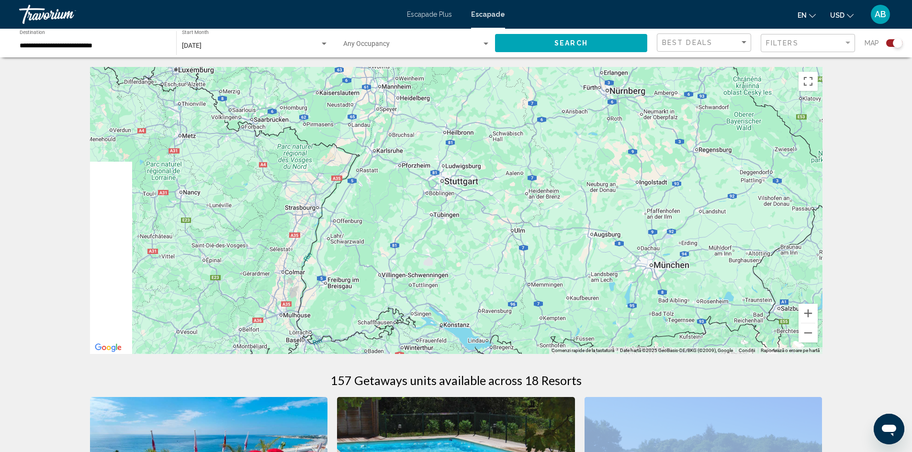
drag, startPoint x: 304, startPoint y: 278, endPoint x: 616, endPoint y: 272, distance: 312.2
click at [620, 275] on div "Conținut principal" at bounding box center [456, 210] width 732 height 287
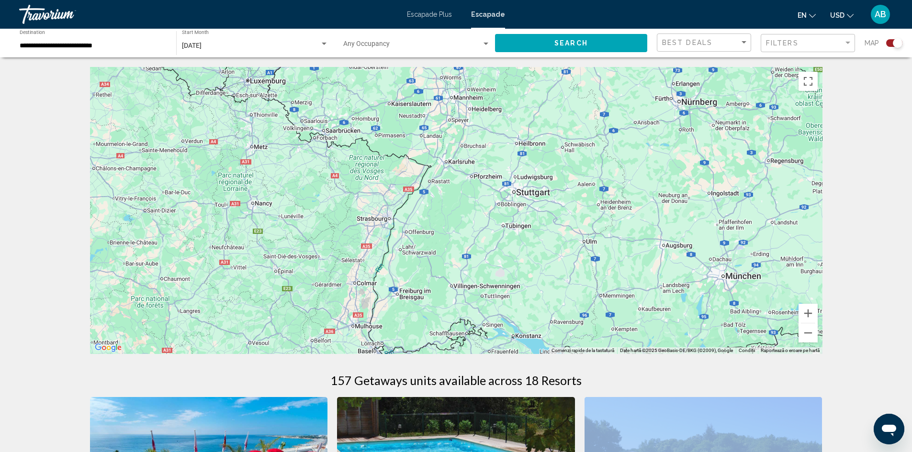
drag, startPoint x: 444, startPoint y: 203, endPoint x: 521, endPoint y: 364, distance: 178.6
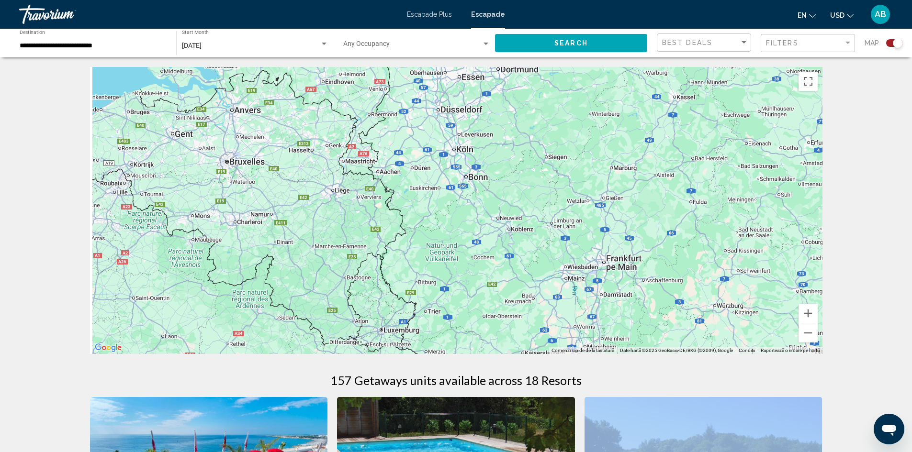
drag, startPoint x: 427, startPoint y: 266, endPoint x: 507, endPoint y: 374, distance: 133.9
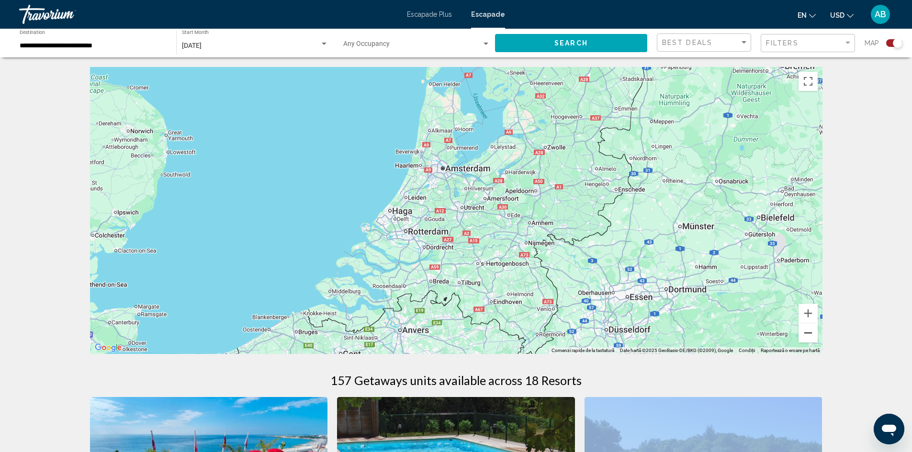
click at [809, 335] on button "Micșorează" at bounding box center [808, 333] width 19 height 19
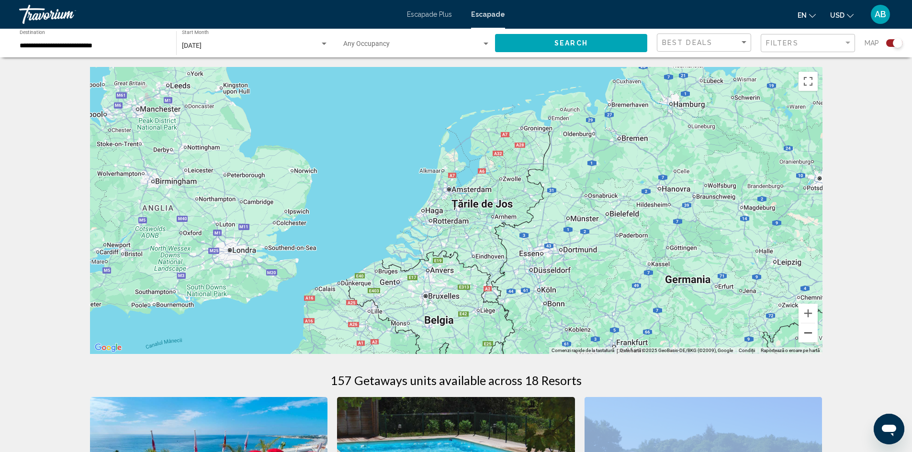
drag, startPoint x: 808, startPoint y: 333, endPoint x: 802, endPoint y: 326, distance: 9.2
click at [806, 330] on button "Micșorează" at bounding box center [808, 333] width 19 height 19
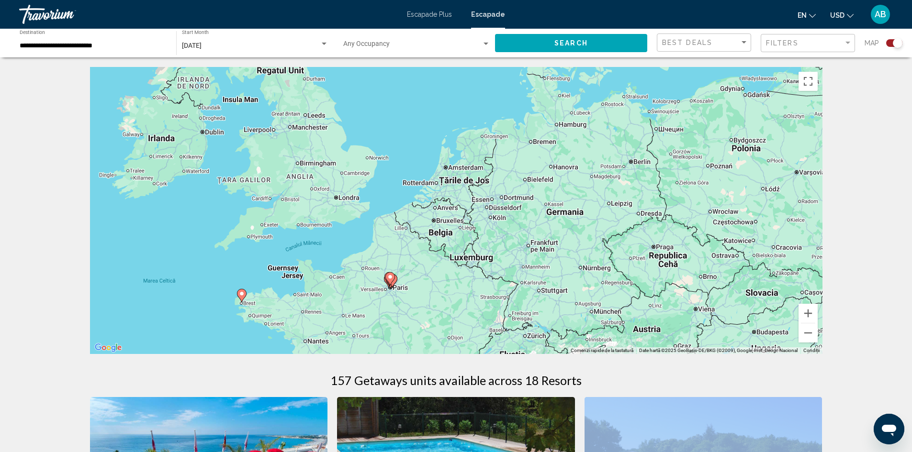
drag, startPoint x: 411, startPoint y: 289, endPoint x: 344, endPoint y: 57, distance: 241.3
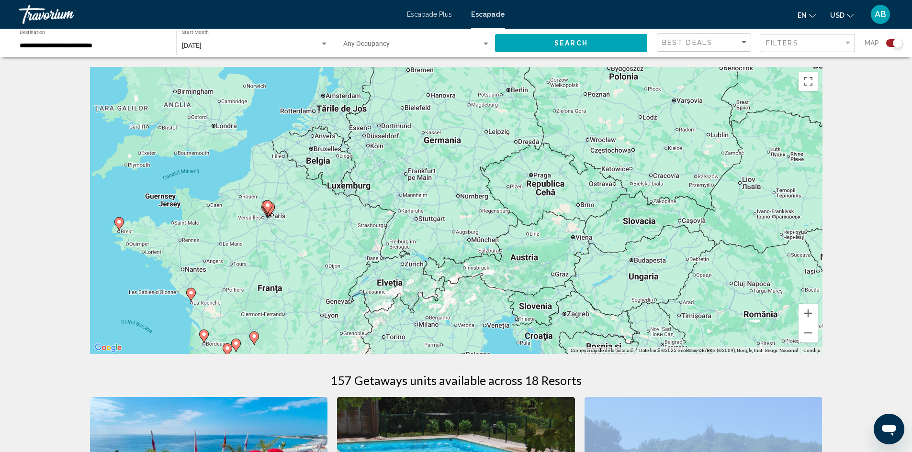
drag, startPoint x: 515, startPoint y: 147, endPoint x: 462, endPoint y: 330, distance: 191.0
click at [462, 331] on div "Ca să activezi tragerea cu ajutorul tastaturii, apasă Alt + Enter. După activar…" at bounding box center [456, 210] width 732 height 287
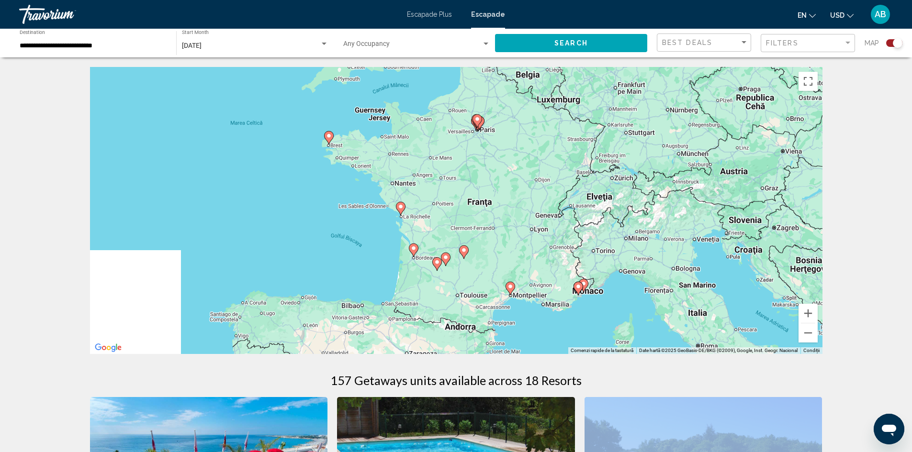
drag, startPoint x: 363, startPoint y: 236, endPoint x: 511, endPoint y: 158, distance: 167.7
click at [511, 158] on div "Ca să activezi tragerea cu ajutorul tastaturii, apasă Alt + Enter. După activar…" at bounding box center [456, 210] width 732 height 287
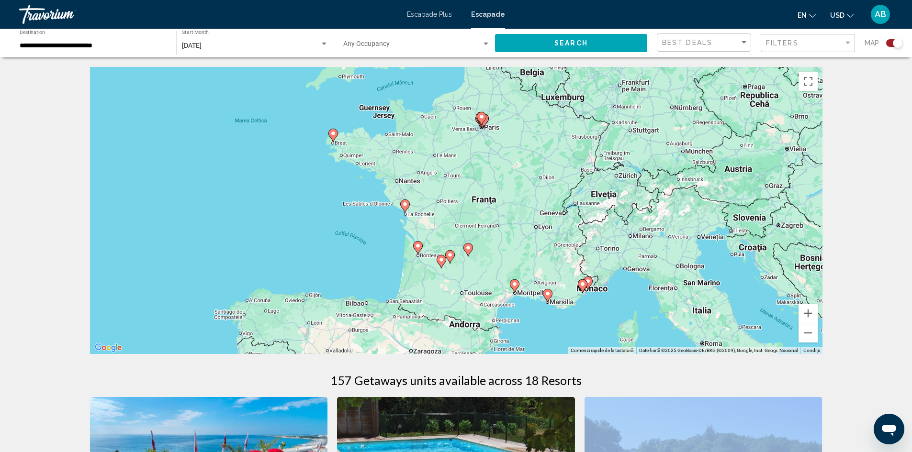
click at [334, 134] on image "Conținut principal" at bounding box center [333, 134] width 6 height 6
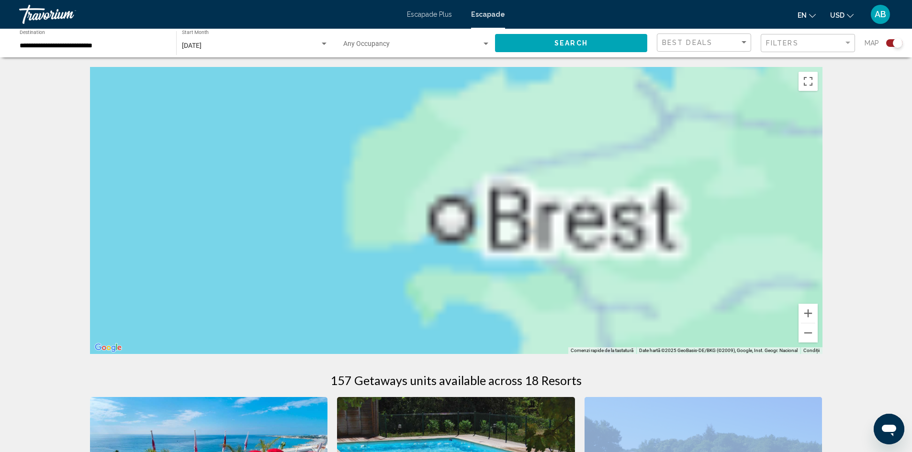
click at [334, 134] on div "Conținut principal" at bounding box center [456, 210] width 732 height 287
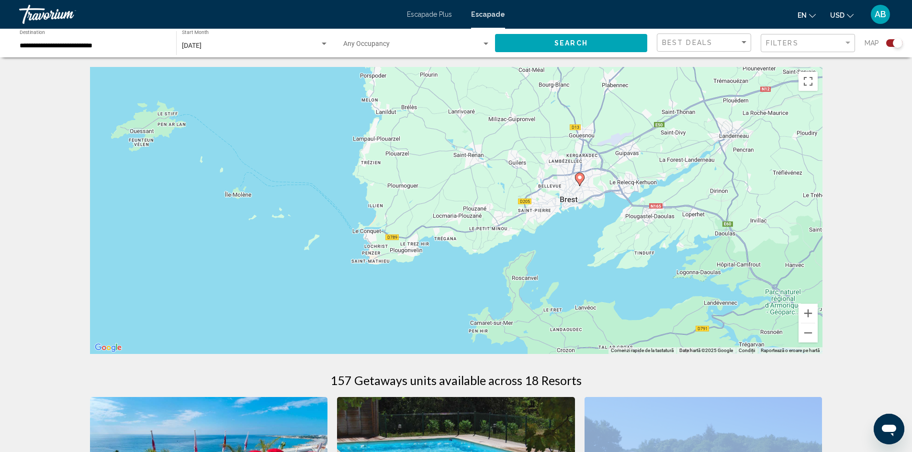
drag, startPoint x: 414, startPoint y: 249, endPoint x: 418, endPoint y: 144, distance: 105.9
click at [418, 144] on div "Ca să activezi tragerea cu ajutorul tastaturii, apasă Alt + Enter. După activar…" at bounding box center [456, 210] width 732 height 287
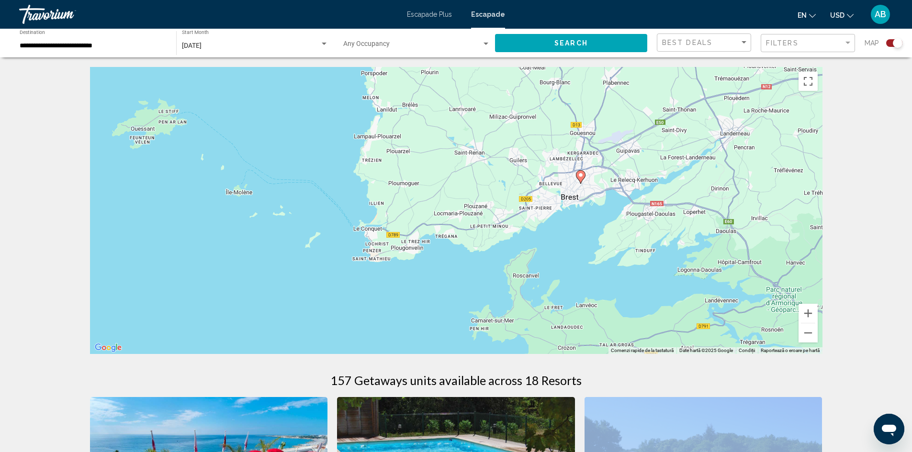
click at [580, 178] on icon "Conținut principal" at bounding box center [580, 177] width 9 height 12
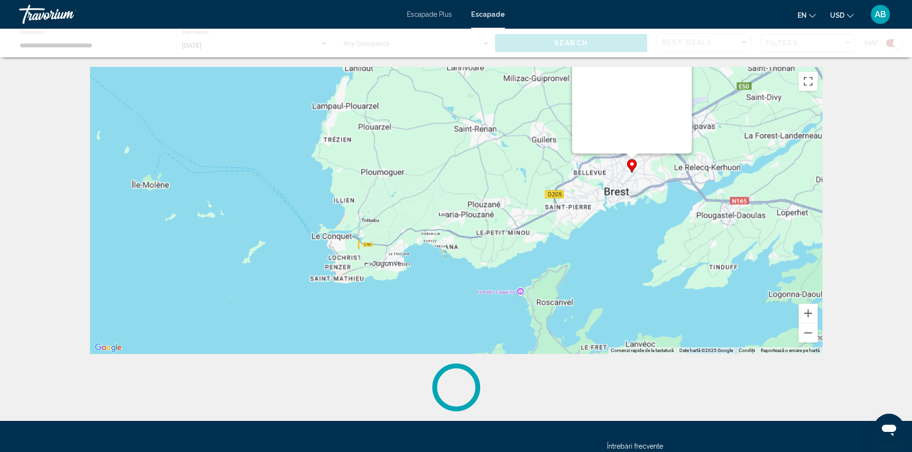
click at [580, 178] on div "Ca să activezi tragerea cu ajutorul tastaturii, apasă Alt + Enter. După activar…" at bounding box center [456, 210] width 732 height 287
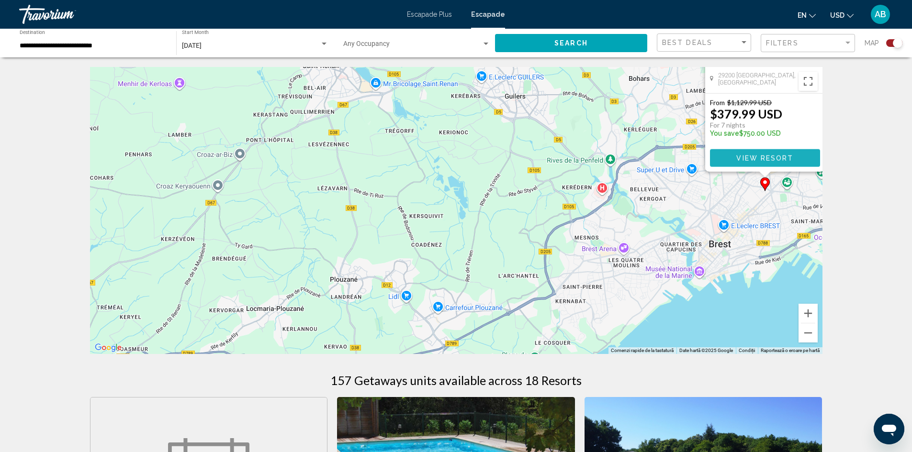
click at [798, 158] on button "View Resort" at bounding box center [765, 158] width 110 height 18
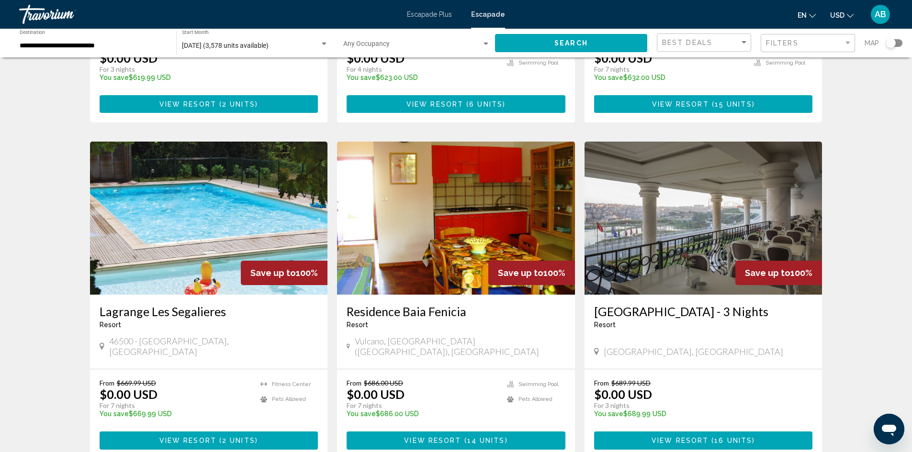
scroll to position [191, 0]
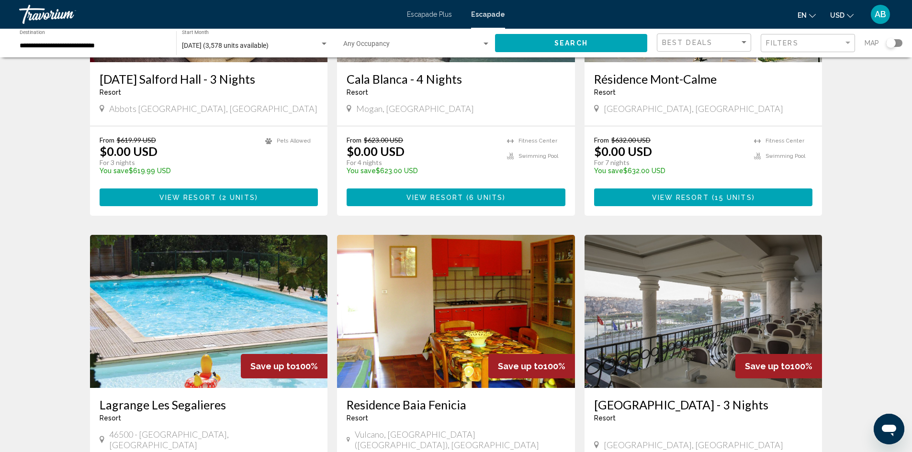
click at [437, 17] on font "Escapade Plus" at bounding box center [429, 15] width 45 height 8
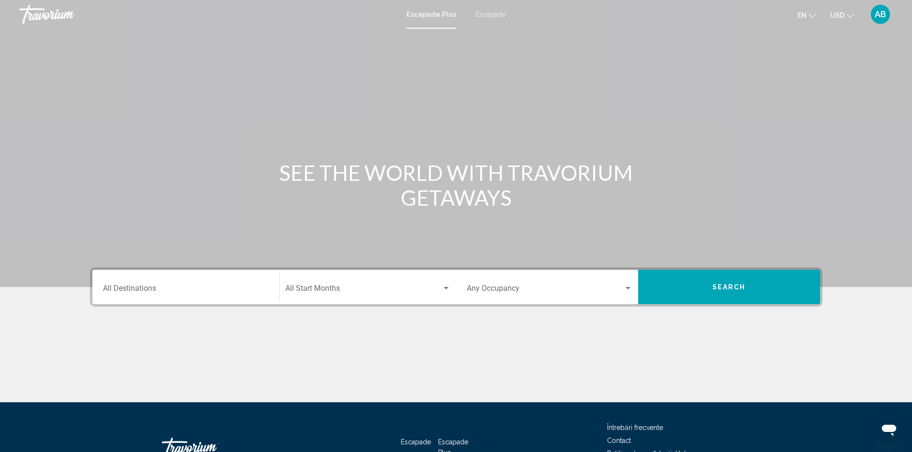
click at [438, 284] on div "Start Month All Start Months" at bounding box center [367, 287] width 165 height 30
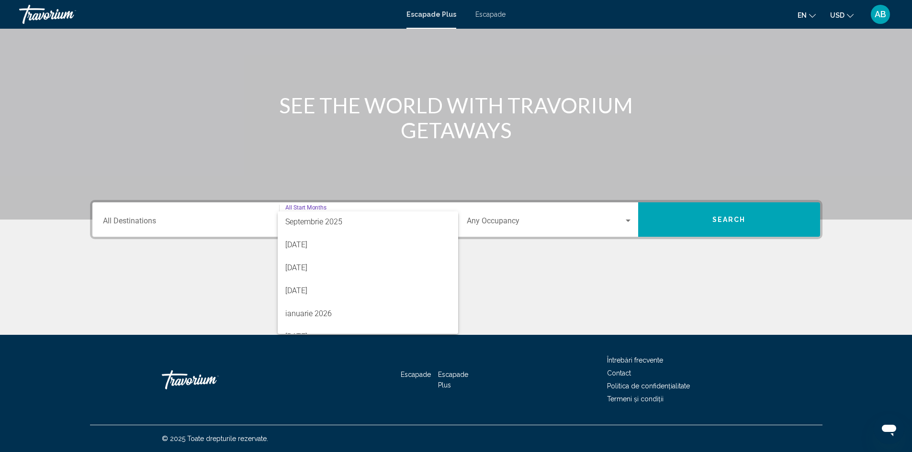
scroll to position [50, 0]
click at [379, 283] on span "[DATE]" at bounding box center [367, 288] width 165 height 23
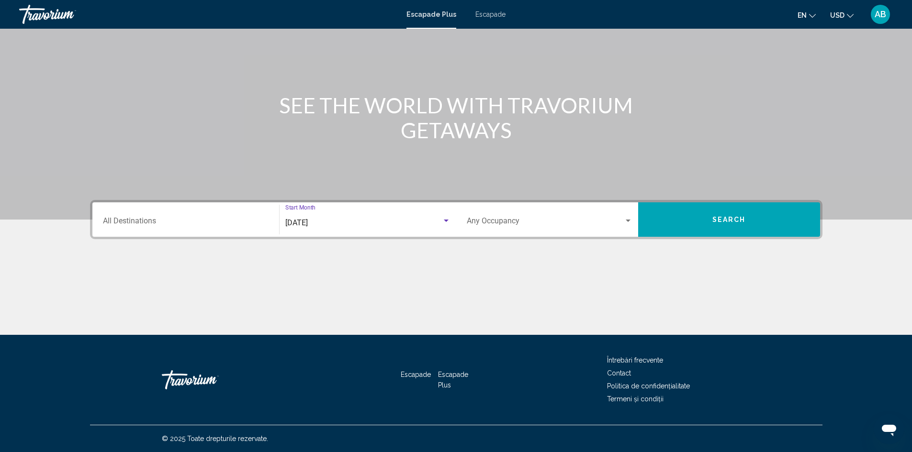
click at [147, 230] on div "Destination All Destinations" at bounding box center [186, 220] width 166 height 30
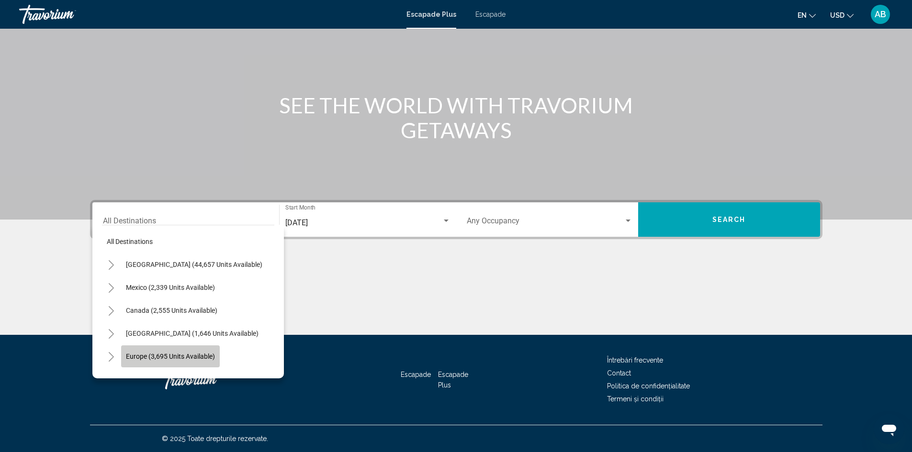
drag, startPoint x: 177, startPoint y: 352, endPoint x: 198, endPoint y: 356, distance: 21.4
click at [177, 353] on span "Europe (3,695 units available)" at bounding box center [170, 357] width 89 height 8
type input "**********"
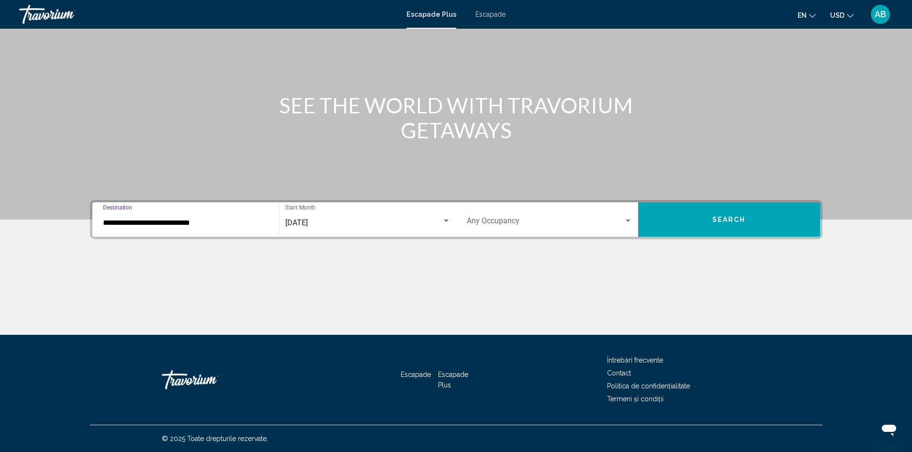
click at [777, 225] on button "Search" at bounding box center [729, 220] width 182 height 34
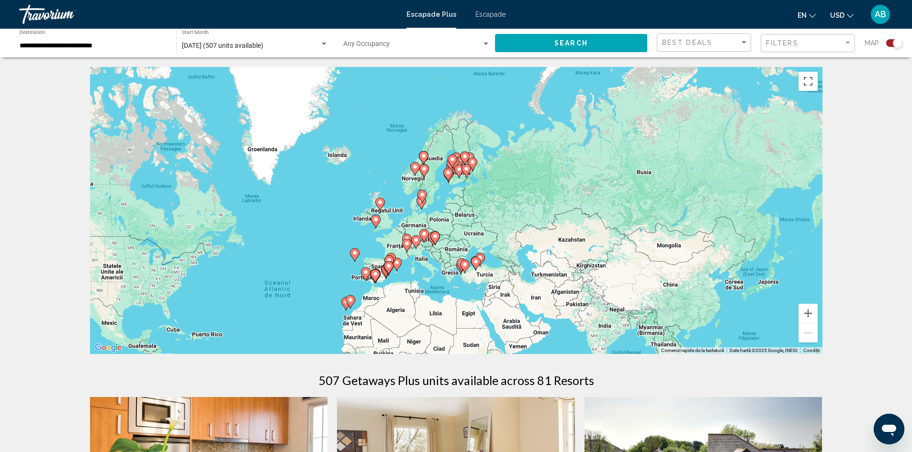
drag, startPoint x: 550, startPoint y: 216, endPoint x: 457, endPoint y: 270, distance: 107.0
click at [457, 304] on div "Conținut principal" at bounding box center [672, 304] width 732 height 0
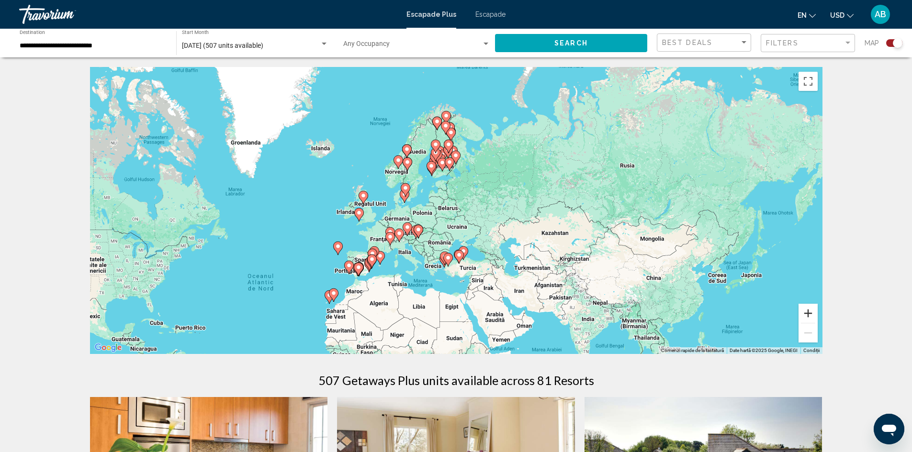
click at [812, 315] on button "Mărește" at bounding box center [808, 313] width 19 height 19
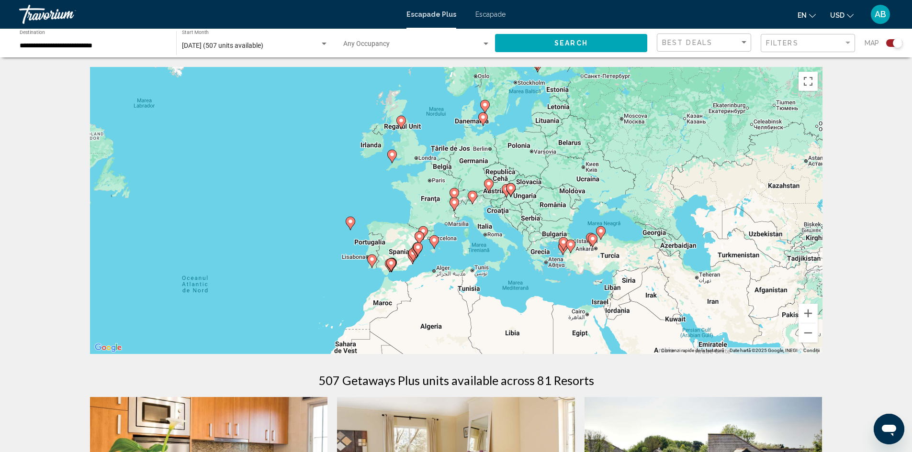
drag, startPoint x: 398, startPoint y: 230, endPoint x: 528, endPoint y: 161, distance: 146.9
click at [528, 161] on div "Ca să activezi tragerea cu ajutorul tastaturii, apasă Alt + Enter. După activar…" at bounding box center [456, 210] width 732 height 287
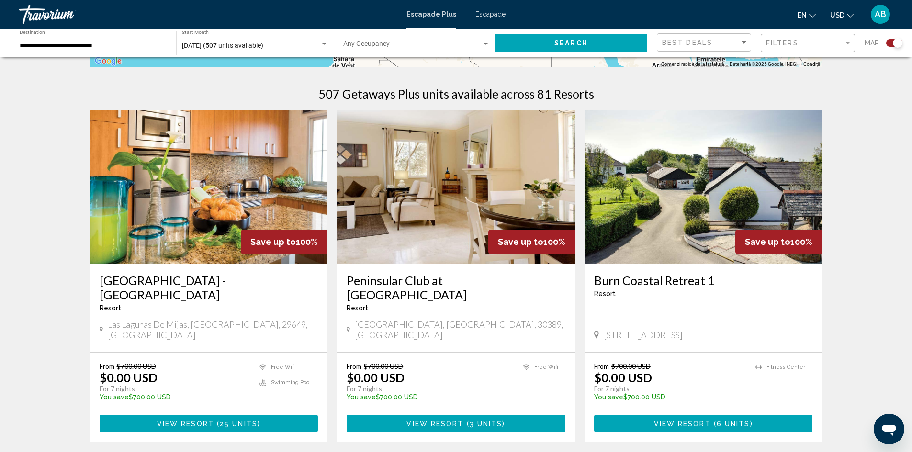
scroll to position [287, 0]
drag, startPoint x: 771, startPoint y: 267, endPoint x: 741, endPoint y: 259, distance: 31.7
click at [741, 259] on div "Save up to 100% Burn Coastal Retreat 1 Resort - This is an adults only resort B…" at bounding box center [704, 231] width 238 height 242
click at [788, 273] on h3 "Burn Coastal Retreat 1" at bounding box center [703, 280] width 219 height 14
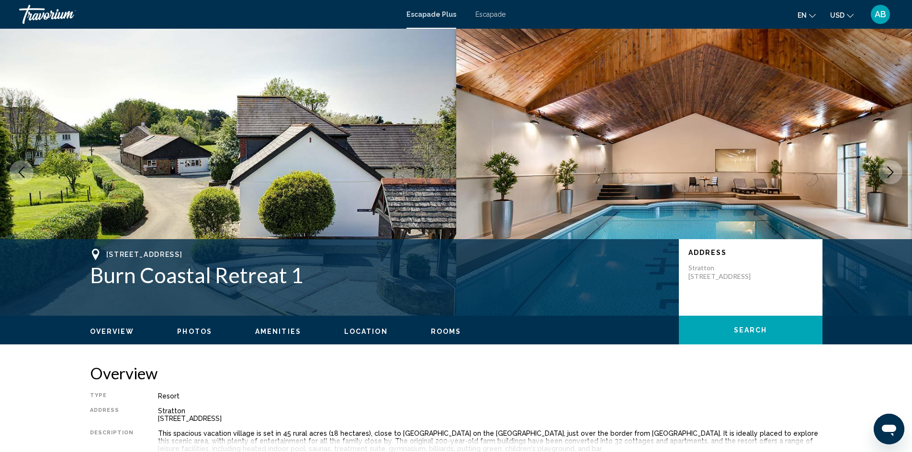
click at [897, 170] on button "Next image" at bounding box center [890, 172] width 24 height 24
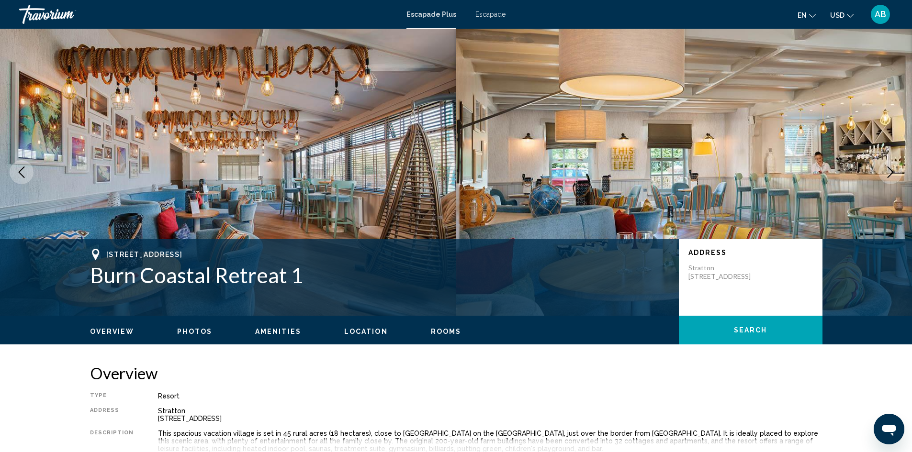
click at [897, 169] on button "Next image" at bounding box center [890, 172] width 24 height 24
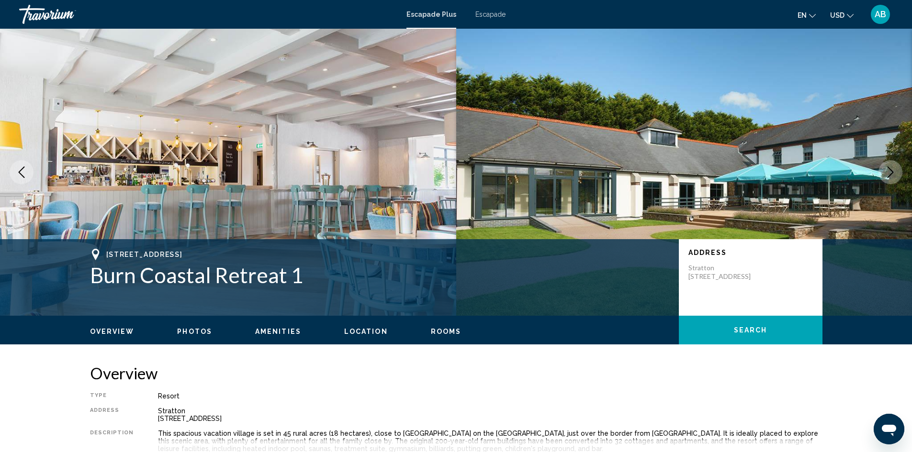
click at [897, 169] on button "Next image" at bounding box center [890, 172] width 24 height 24
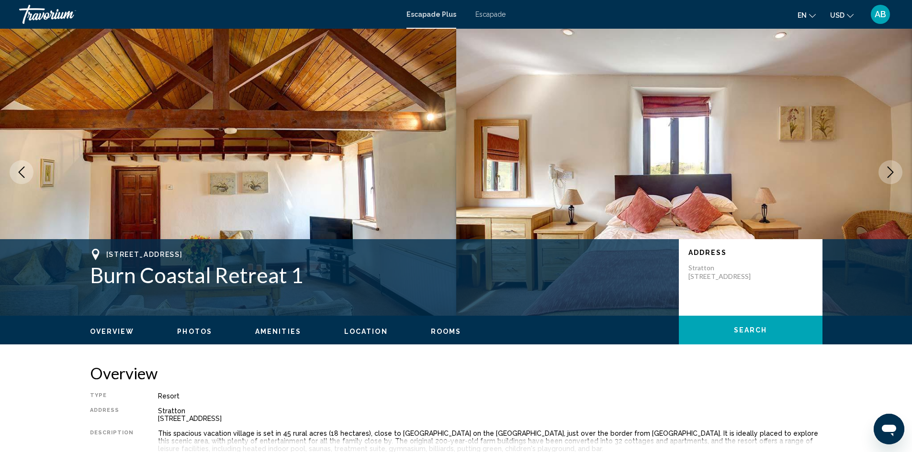
click at [897, 169] on button "Next image" at bounding box center [890, 172] width 24 height 24
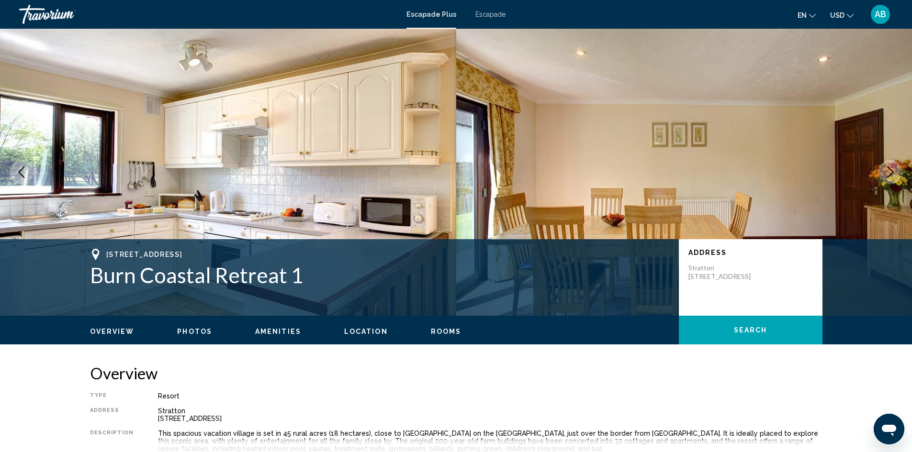
click at [897, 169] on button "Next image" at bounding box center [890, 172] width 24 height 24
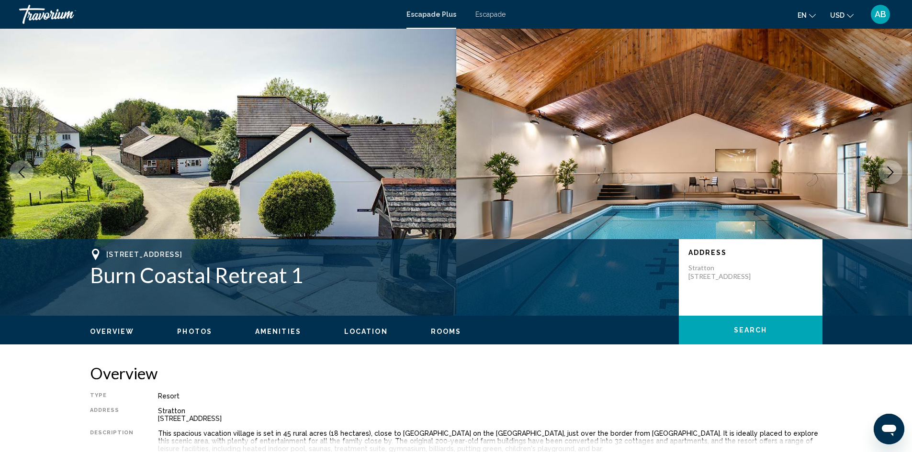
click at [152, 255] on span "Bude, Cornwall, EX23 8SF, GBR" at bounding box center [144, 255] width 77 height 8
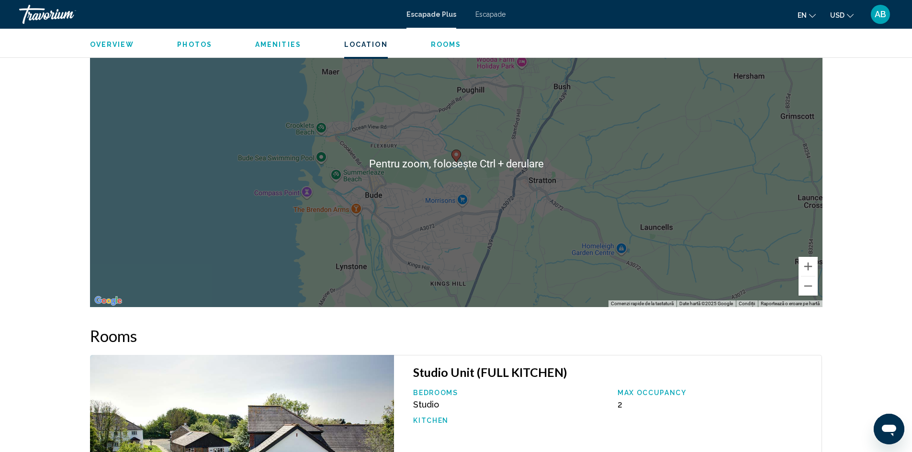
scroll to position [1197, 0]
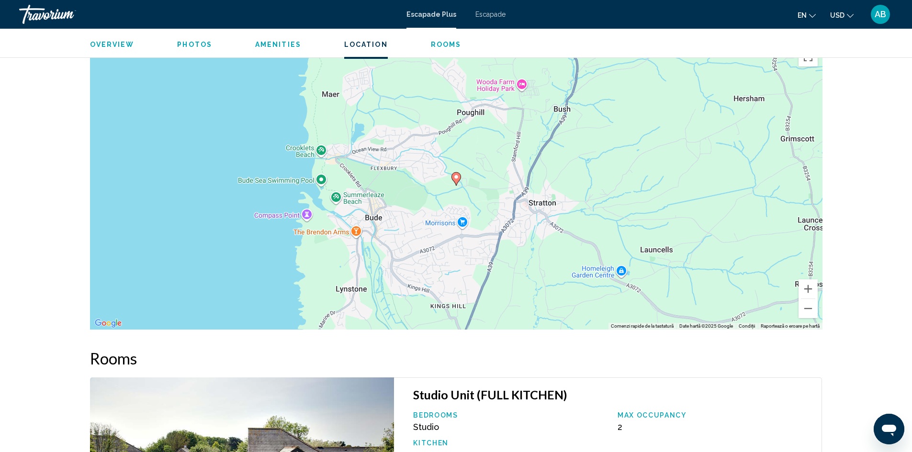
click at [819, 312] on div "Ca să activezi tragerea cu ajutorul tastaturii, apasă Alt + Enter. După activar…" at bounding box center [456, 186] width 732 height 287
click at [810, 310] on button "Micșorează" at bounding box center [808, 308] width 19 height 19
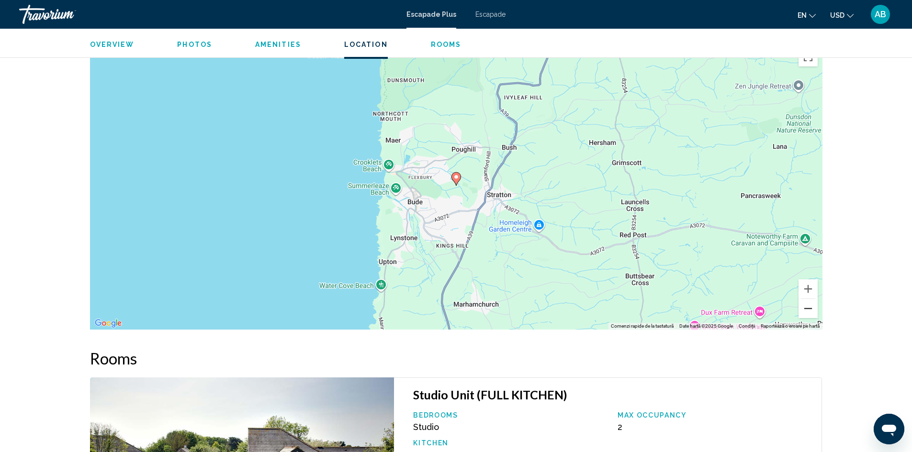
click at [810, 309] on button "Micșorează" at bounding box center [808, 308] width 19 height 19
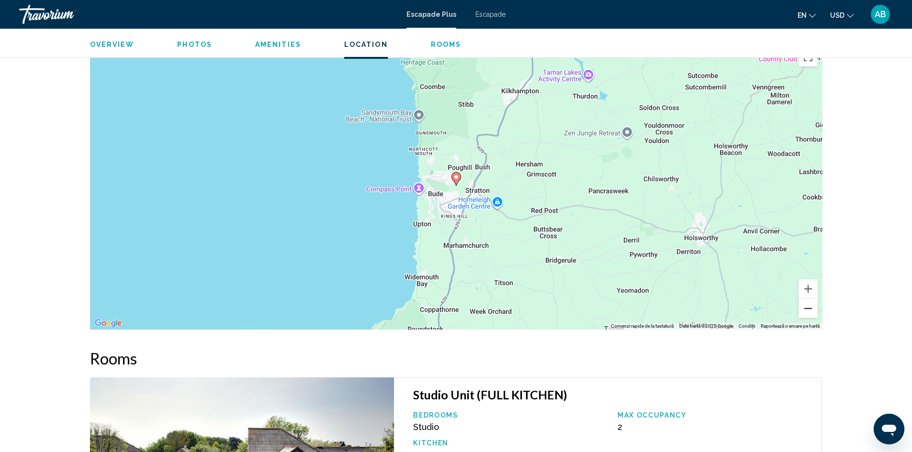
click at [810, 309] on button "Micșorează" at bounding box center [808, 308] width 19 height 19
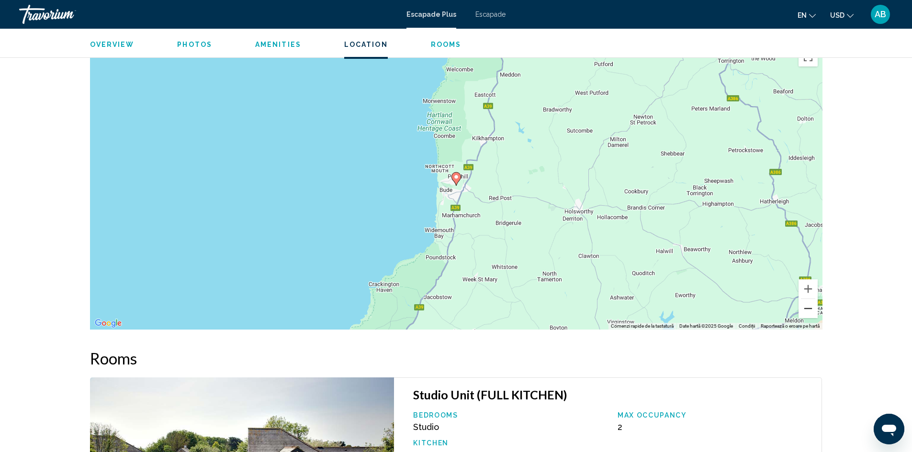
click at [810, 309] on button "Micșorează" at bounding box center [808, 308] width 19 height 19
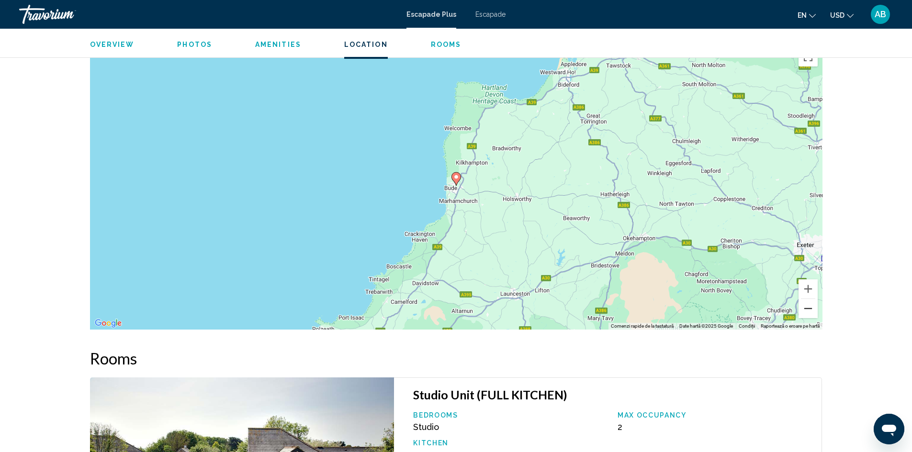
click at [810, 309] on button "Micșorează" at bounding box center [808, 308] width 19 height 19
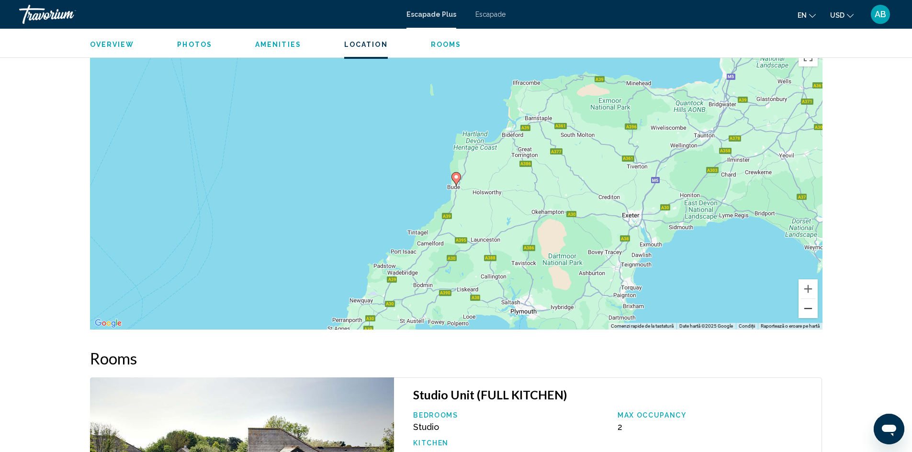
click at [810, 309] on button "Micșorează" at bounding box center [808, 308] width 19 height 19
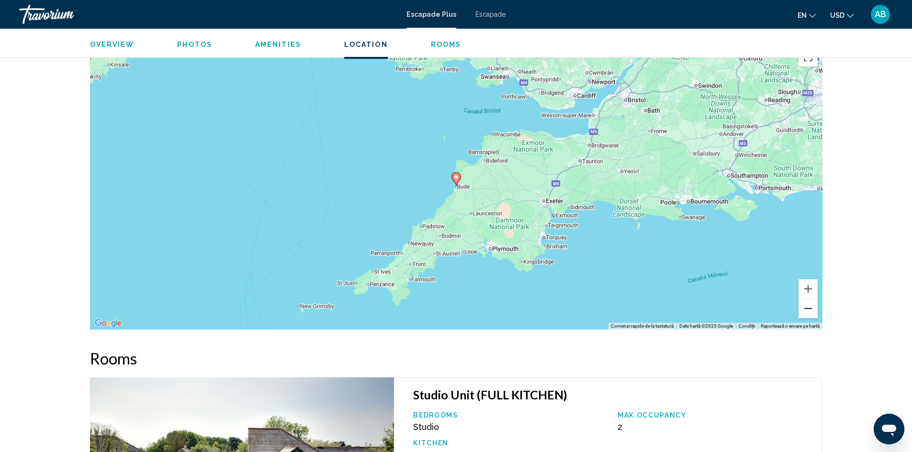
click at [810, 309] on button "Micșorează" at bounding box center [808, 308] width 19 height 19
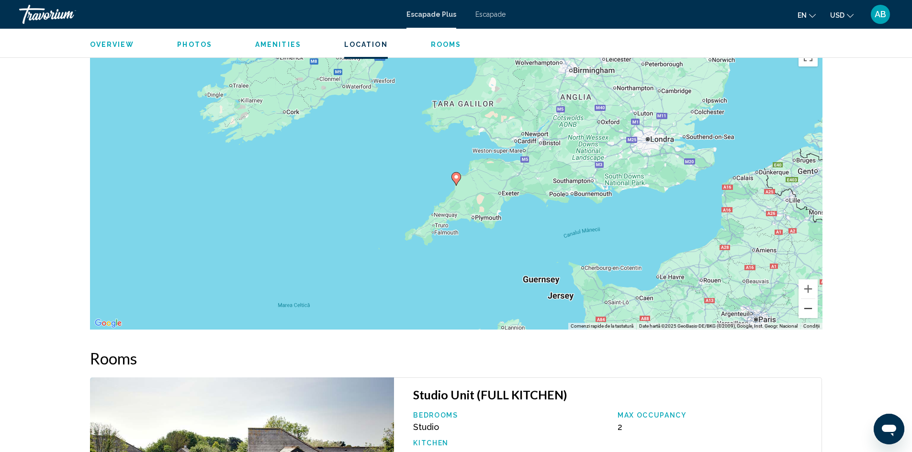
click at [810, 309] on button "Micșorează" at bounding box center [808, 308] width 19 height 19
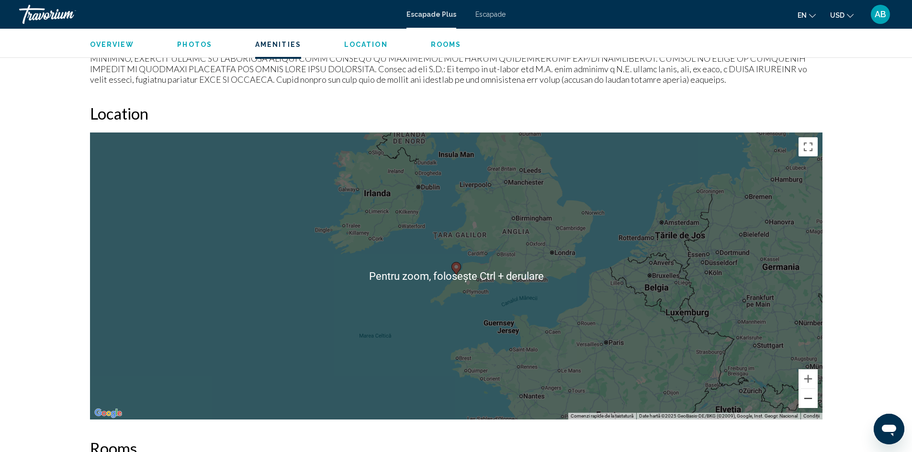
scroll to position [1101, 0]
